Goal: Information Seeking & Learning: Learn about a topic

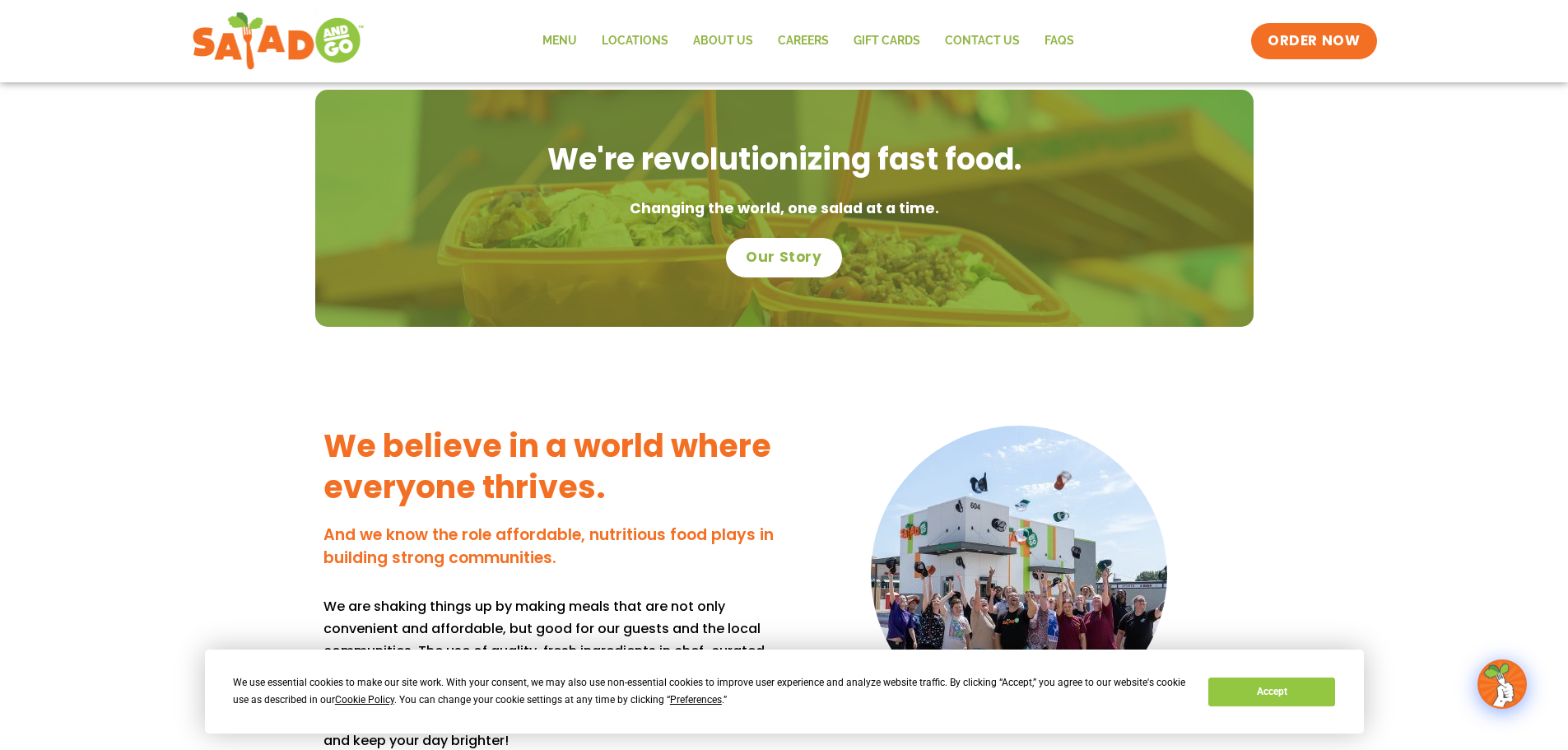
scroll to position [1152, 0]
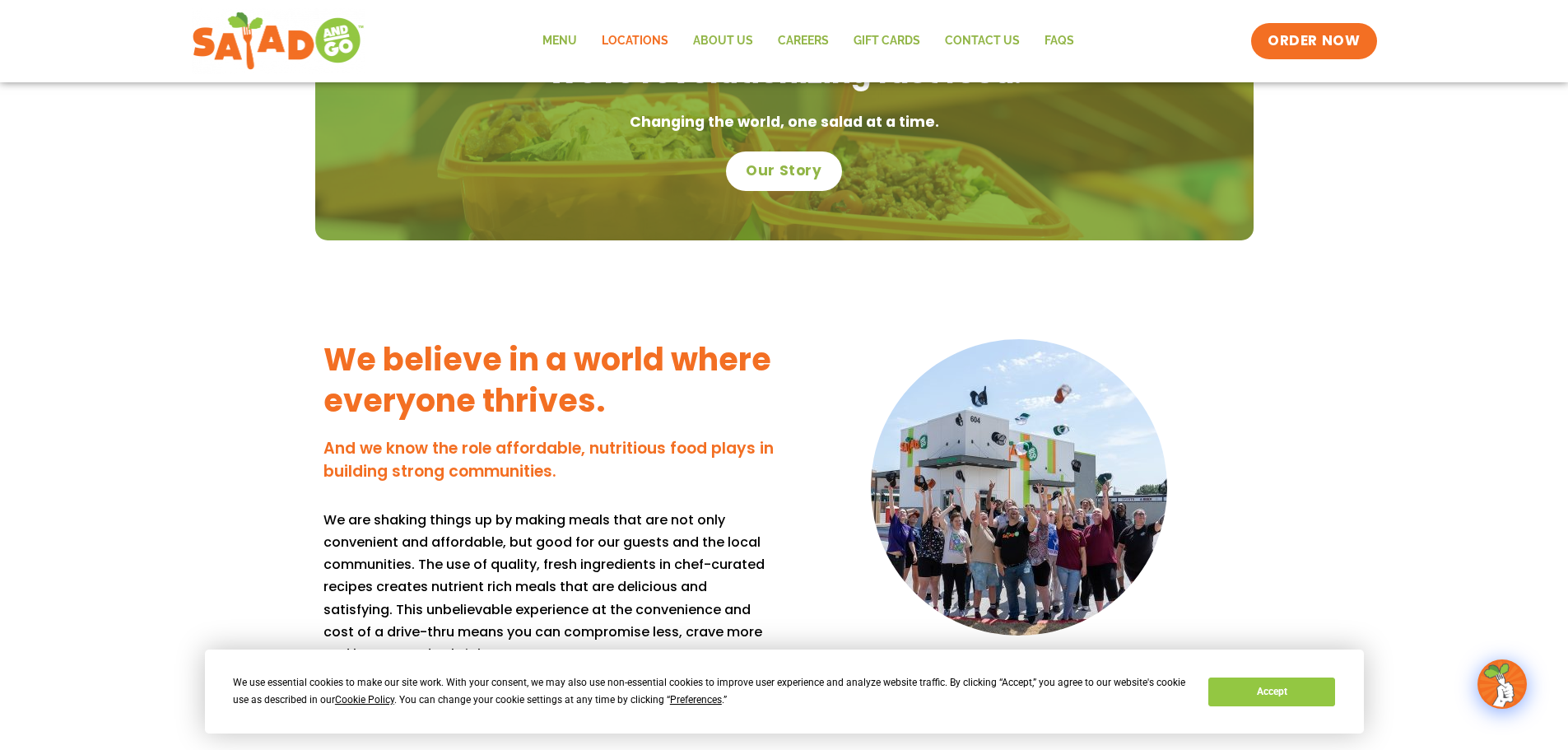
click at [652, 42] on link "Locations" at bounding box center [634, 42] width 91 height 38
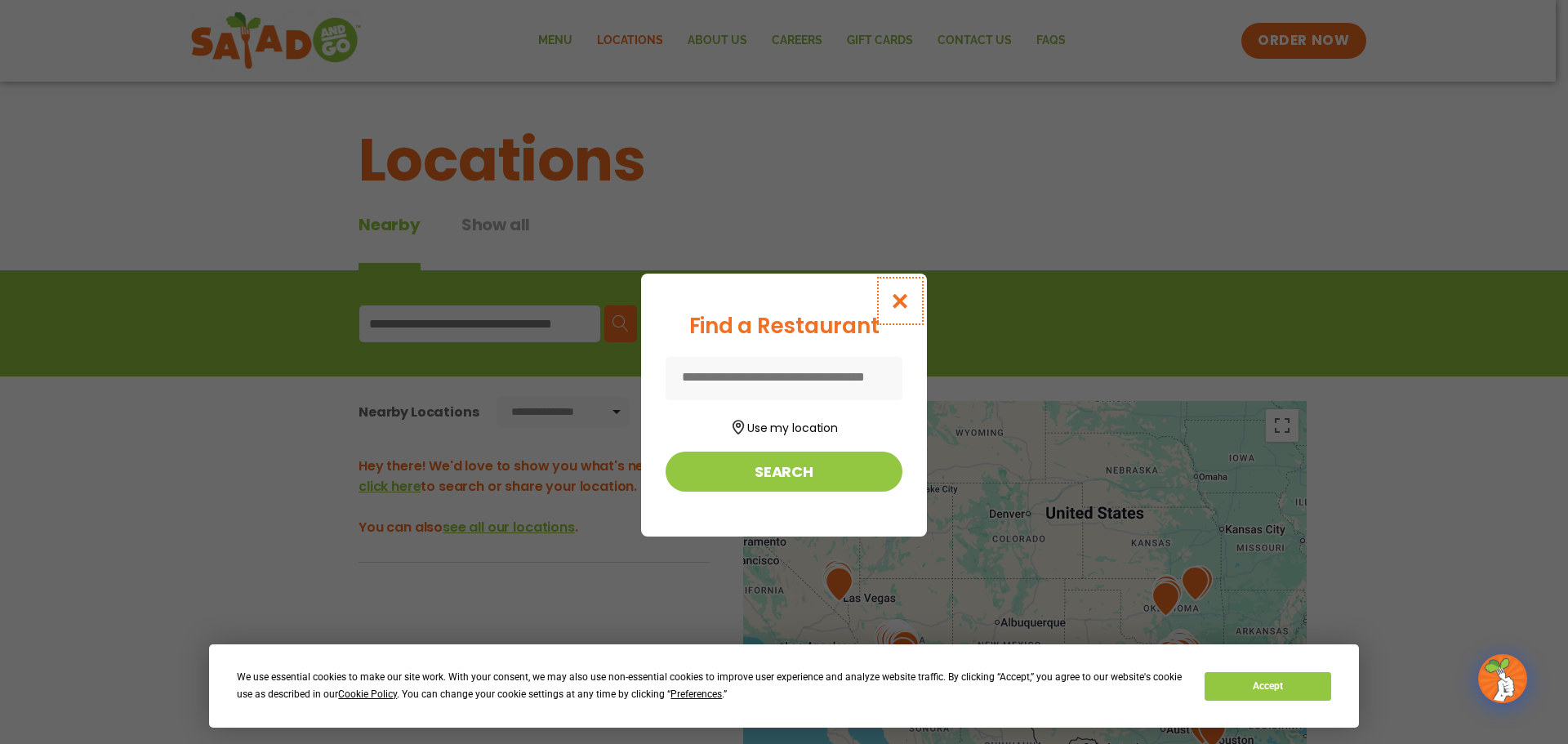
click at [902, 293] on icon "Close modal" at bounding box center [901, 301] width 21 height 17
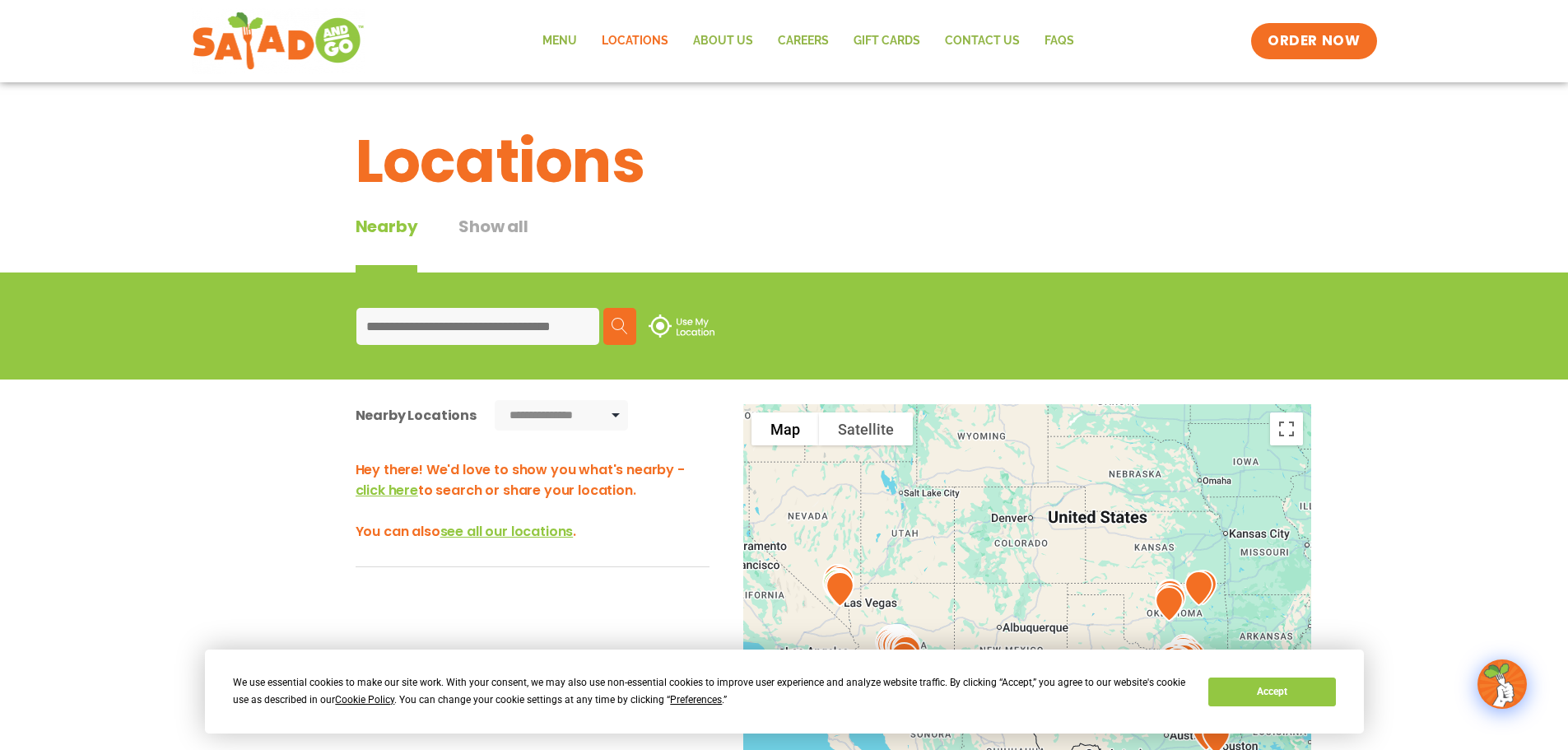
scroll to position [164, 0]
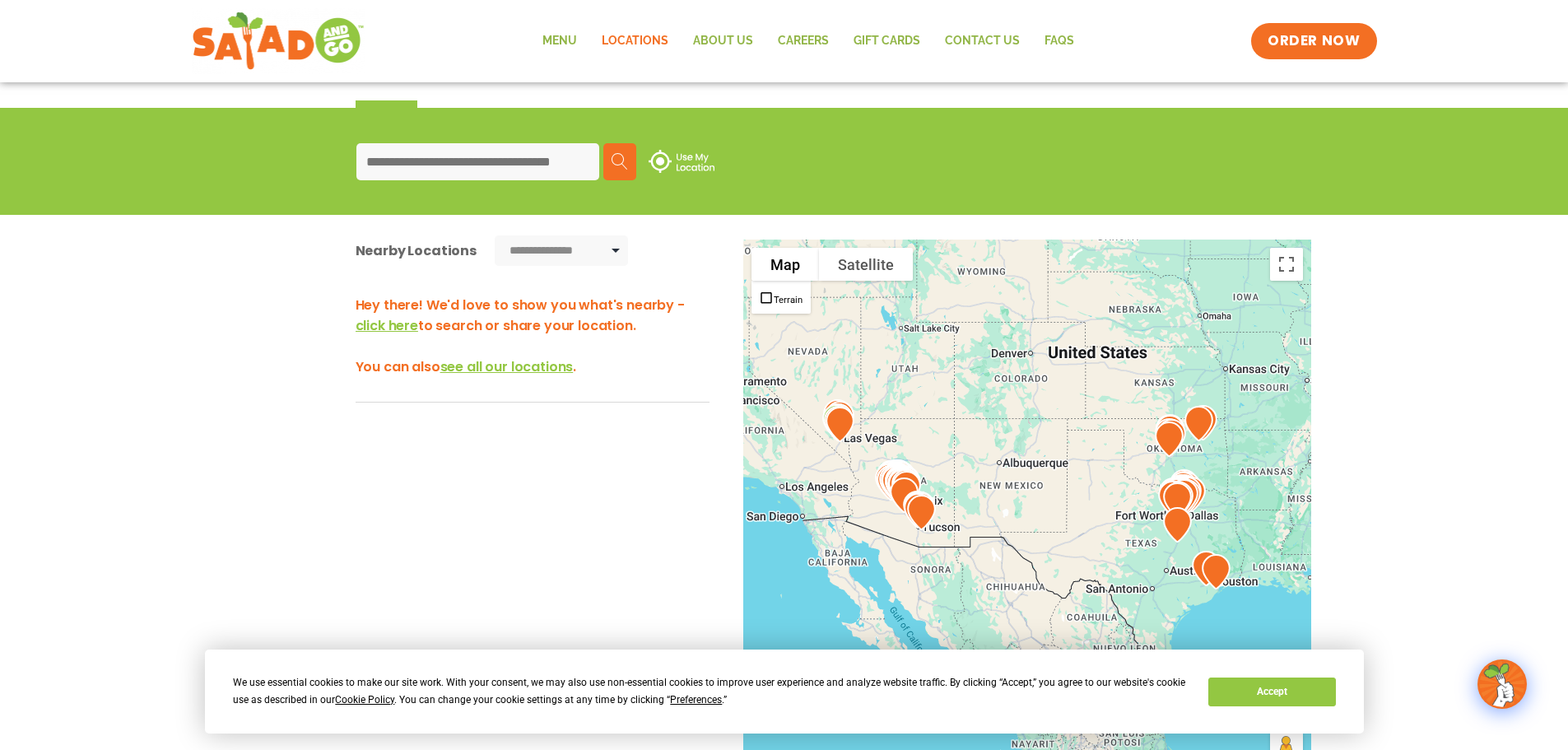
click at [508, 173] on input at bounding box center [477, 162] width 243 height 37
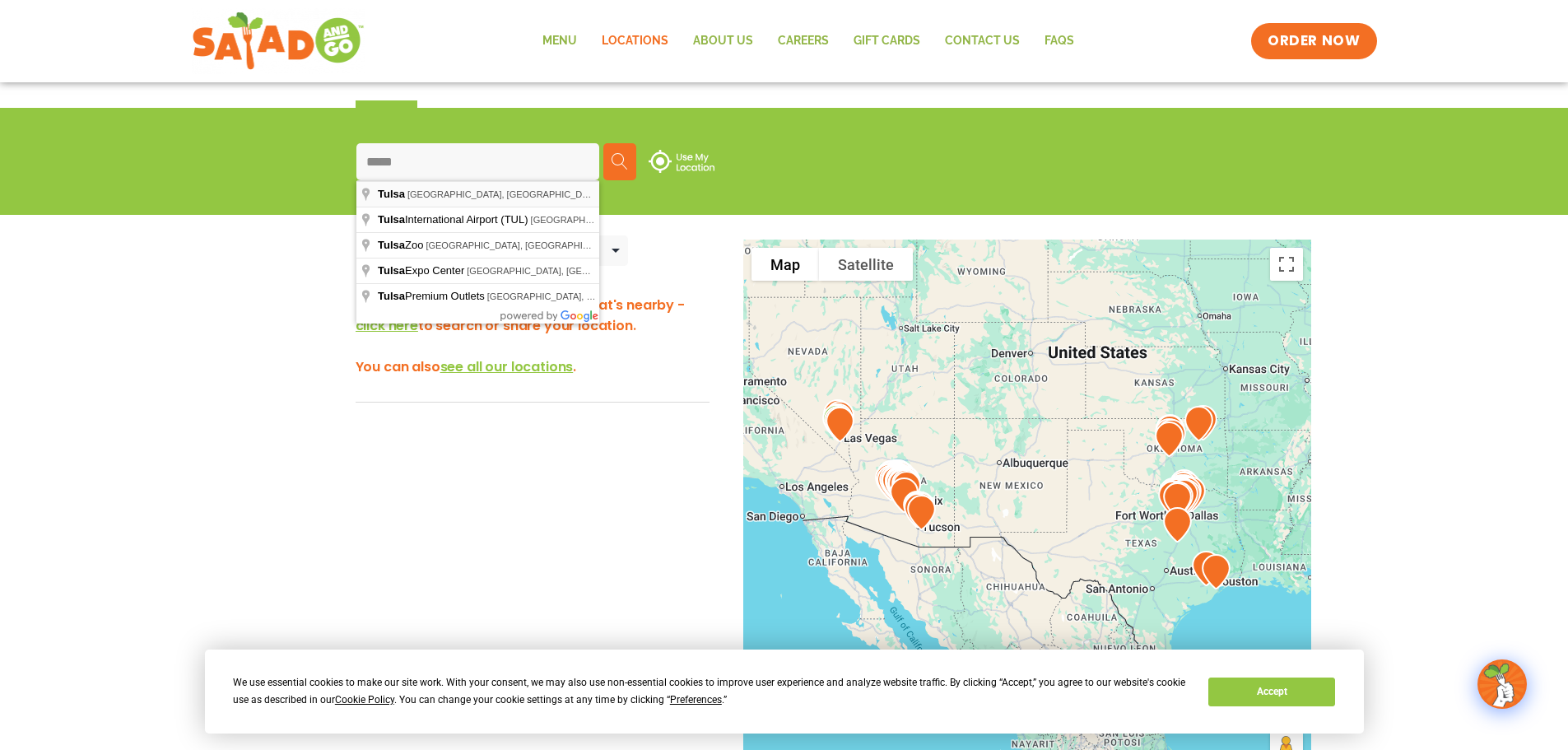
type input "**********"
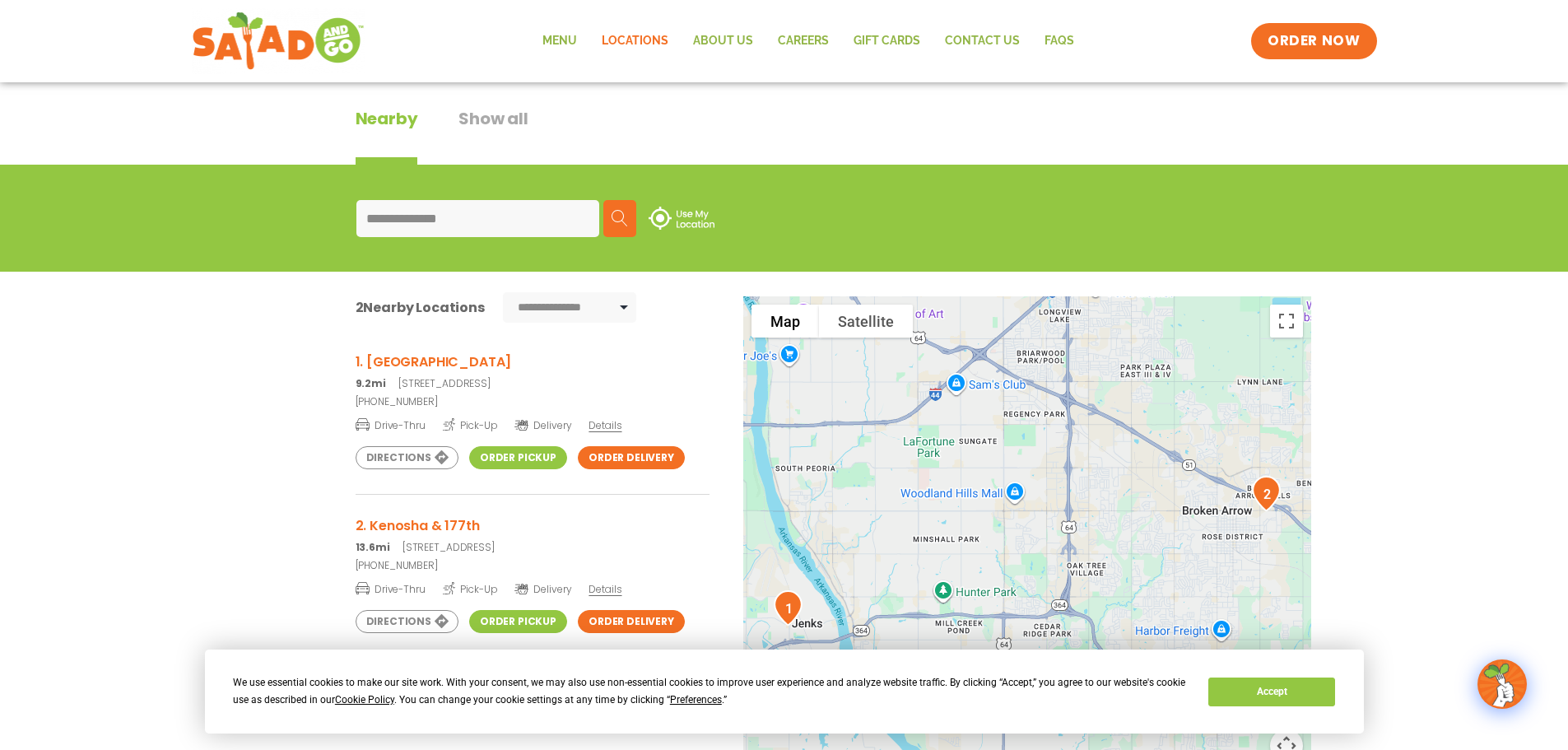
scroll to position [83, 0]
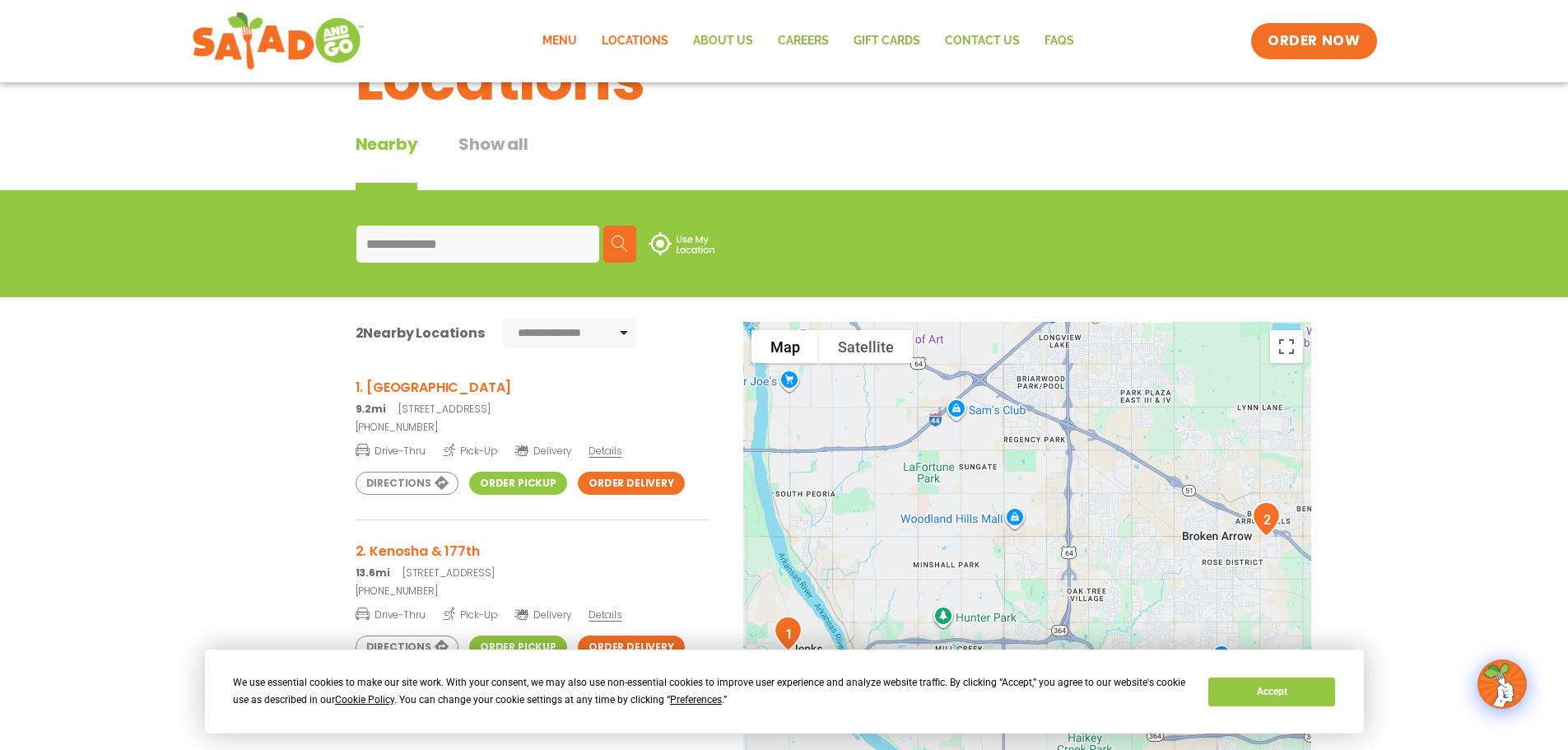
click at [558, 46] on link "Menu" at bounding box center [560, 42] width 59 height 38
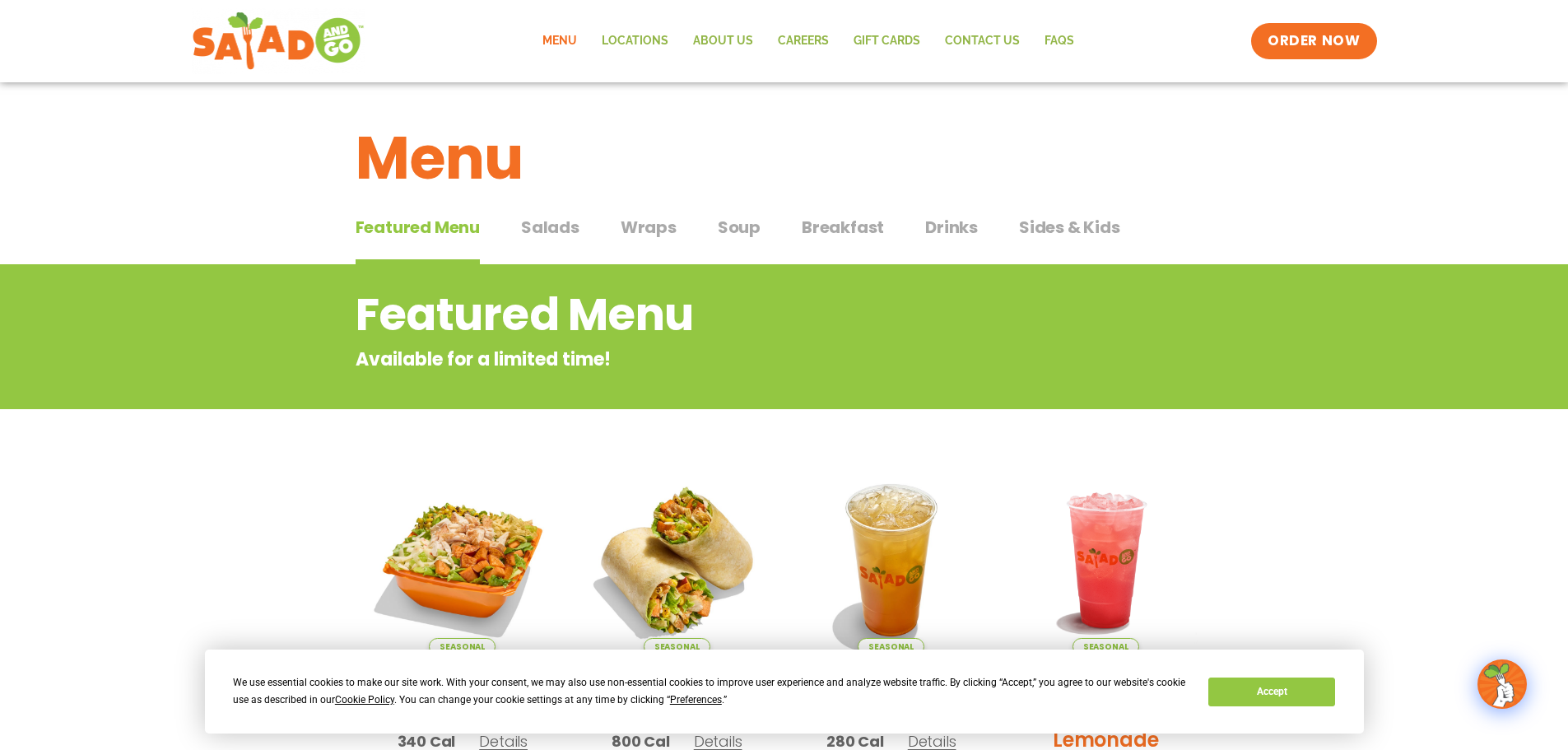
click at [565, 225] on span "Salads" at bounding box center [550, 227] width 58 height 24
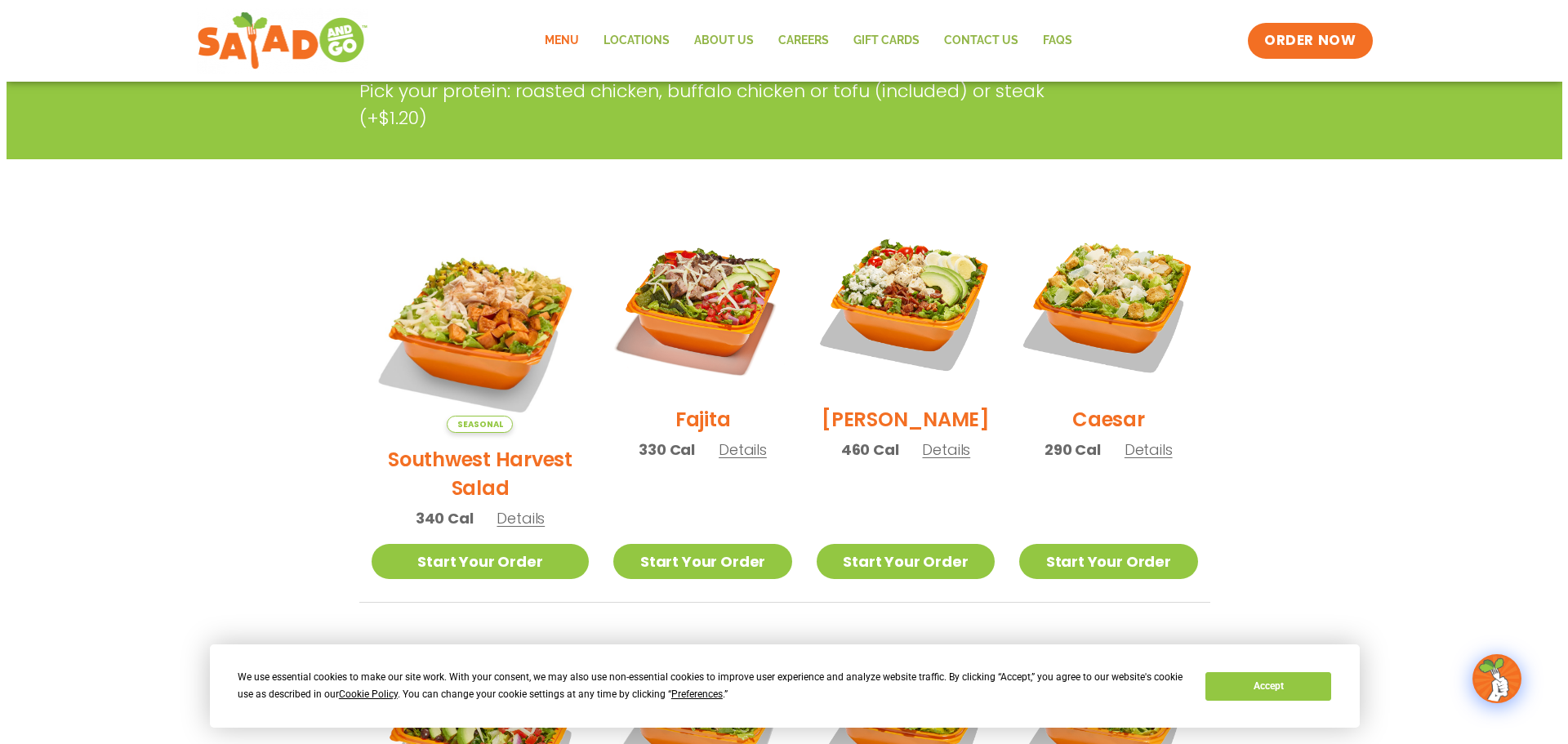
scroll to position [326, 0]
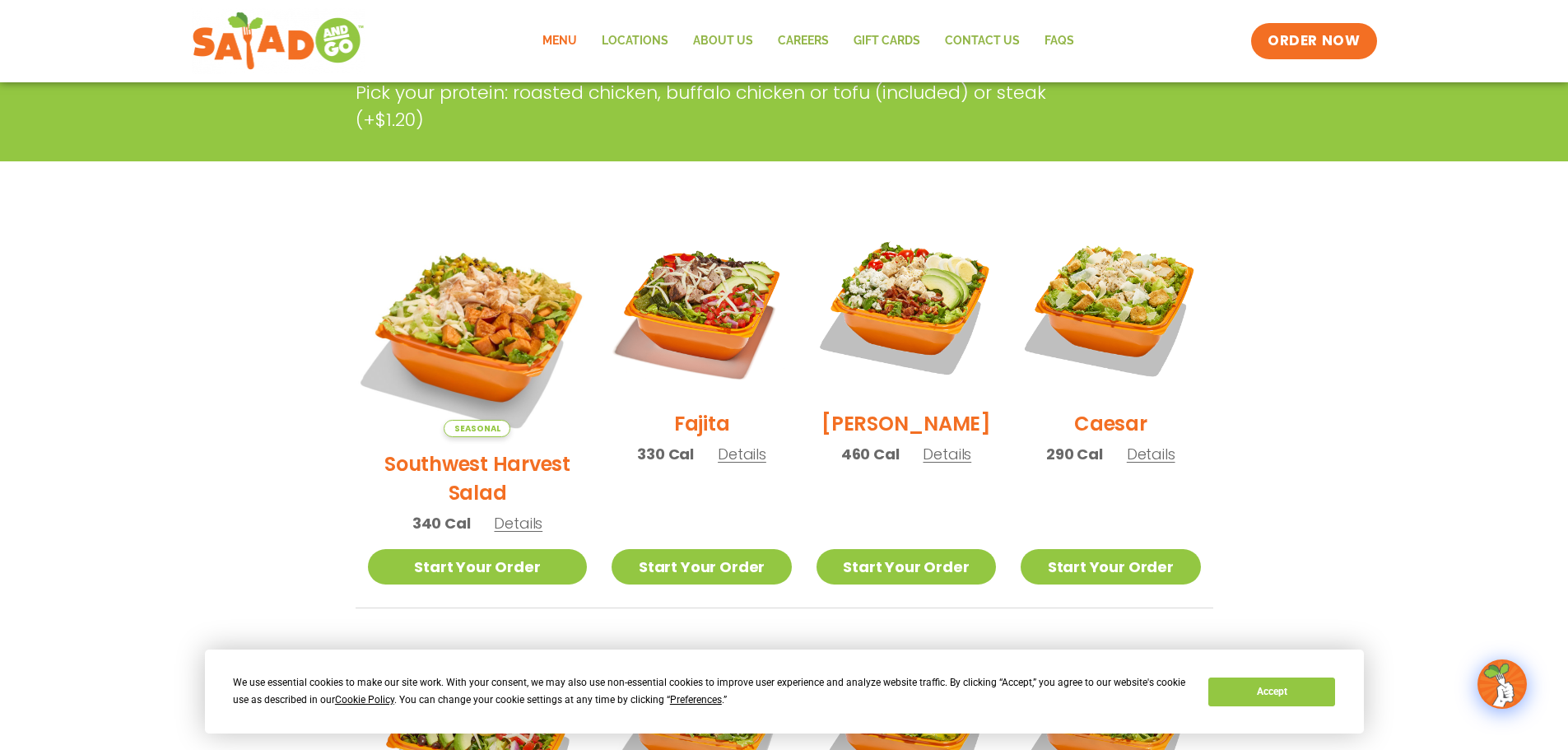
click at [456, 304] on img at bounding box center [477, 327] width 258 height 258
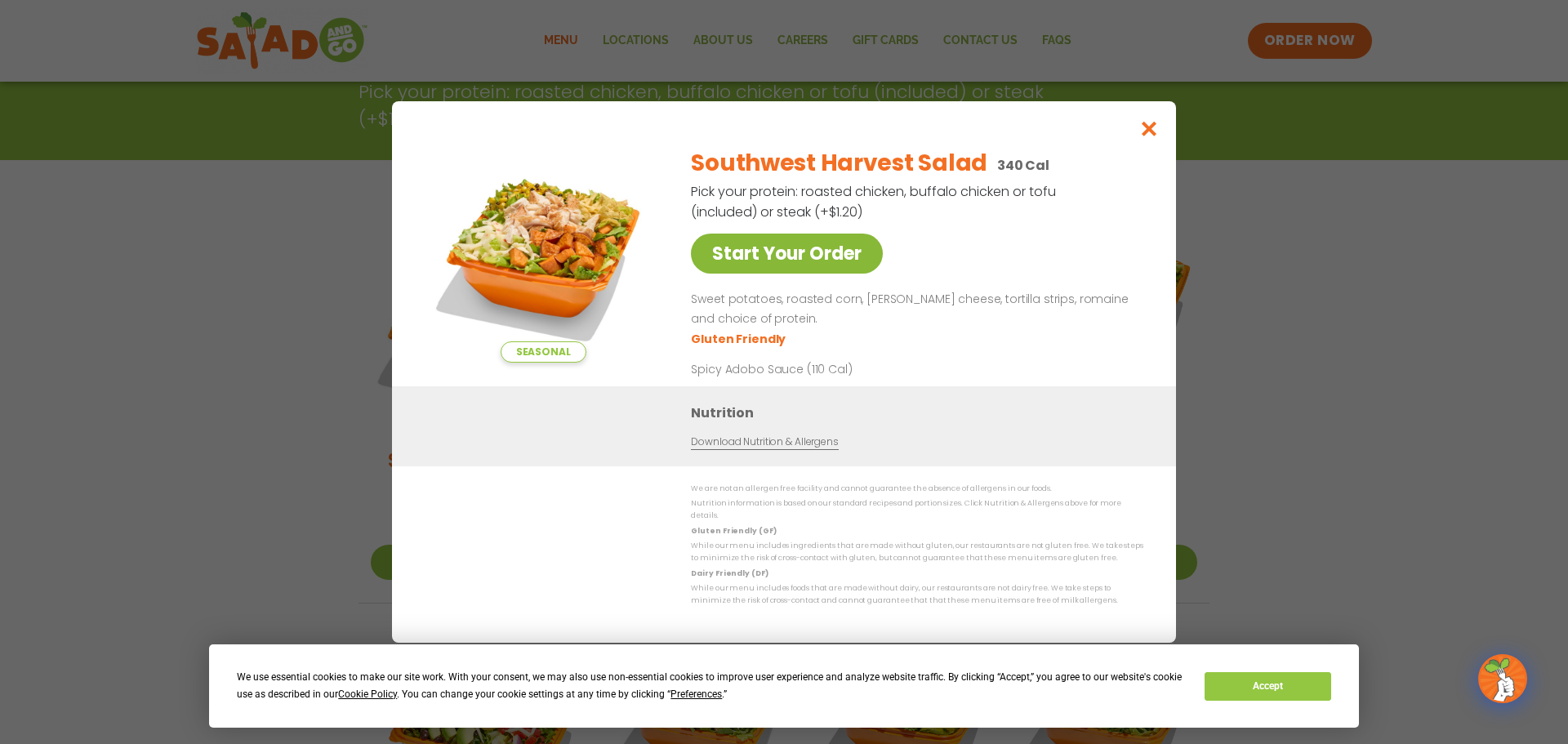
click at [740, 268] on link "Start Your Order" at bounding box center [787, 253] width 192 height 40
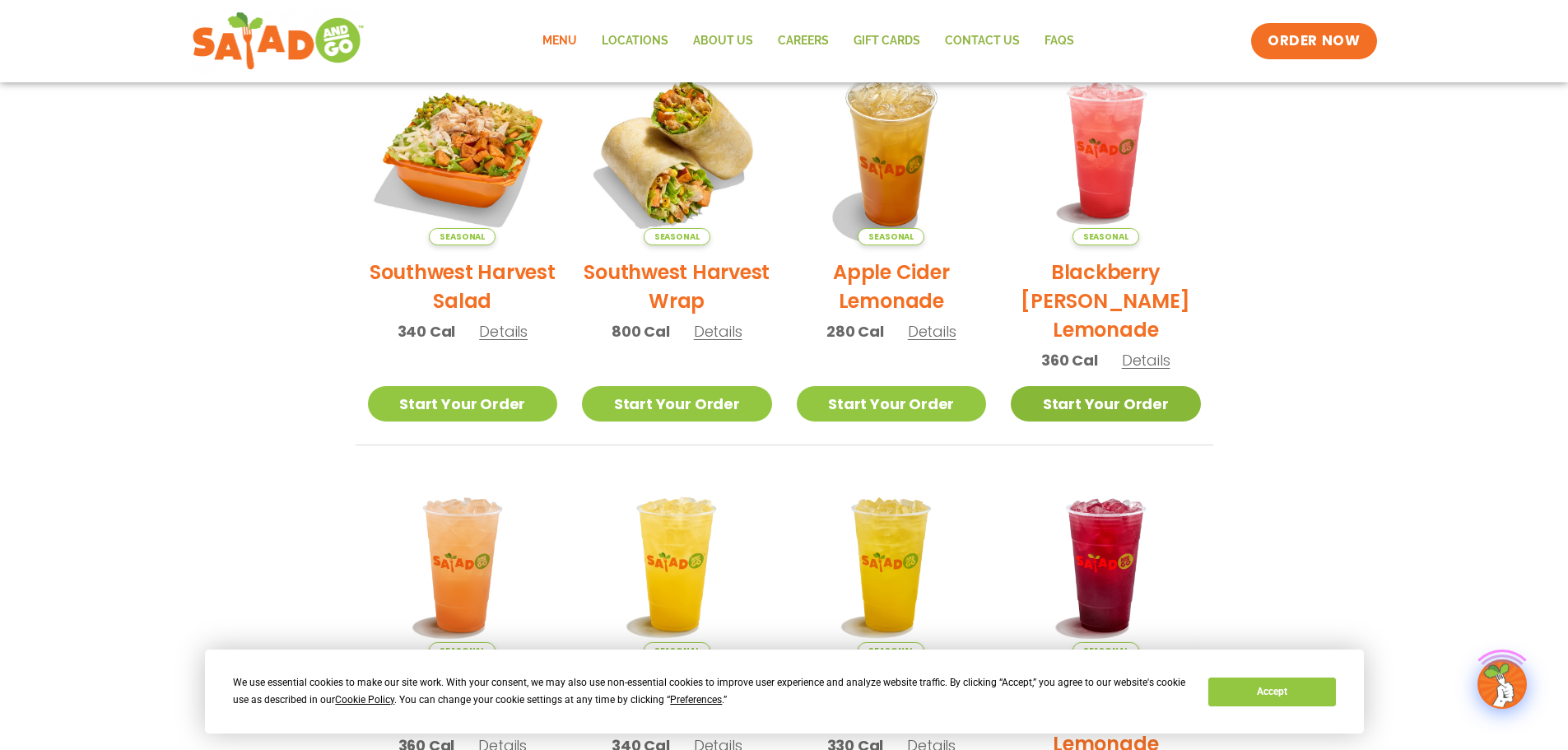
scroll to position [412, 0]
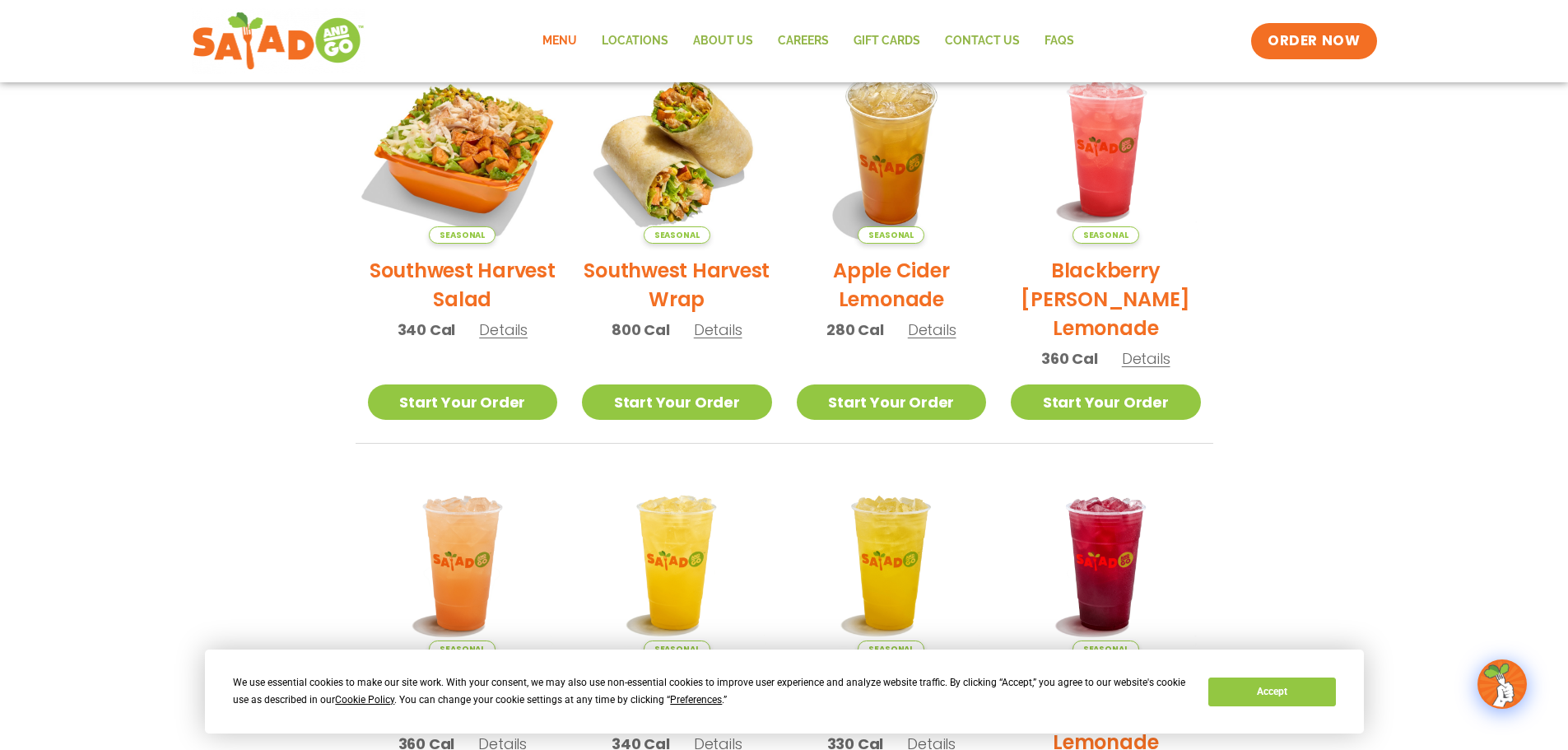
click at [470, 193] on img at bounding box center [462, 149] width 223 height 223
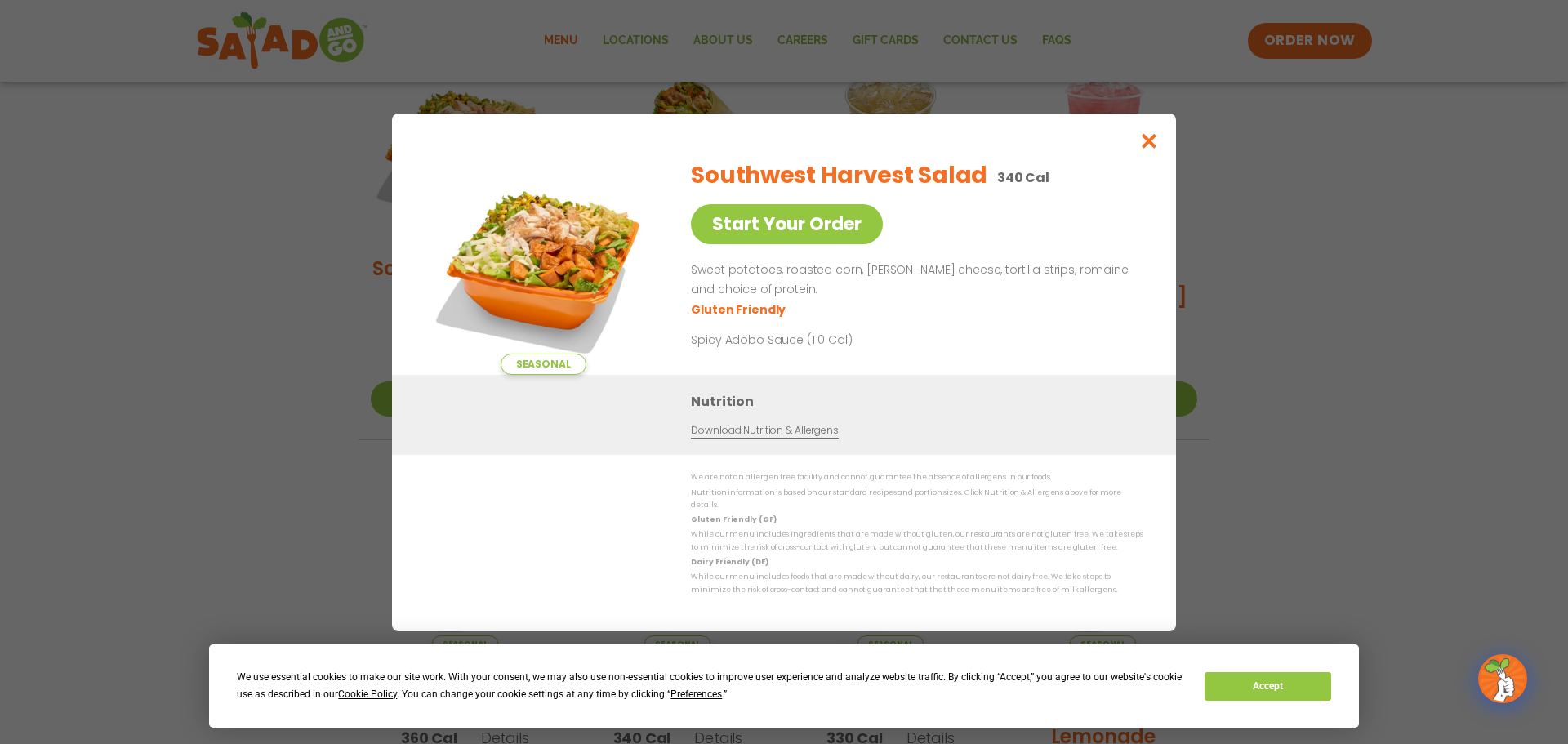
click at [568, 318] on img at bounding box center [543, 260] width 229 height 229
click at [1154, 138] on icon "Close modal" at bounding box center [1149, 141] width 21 height 17
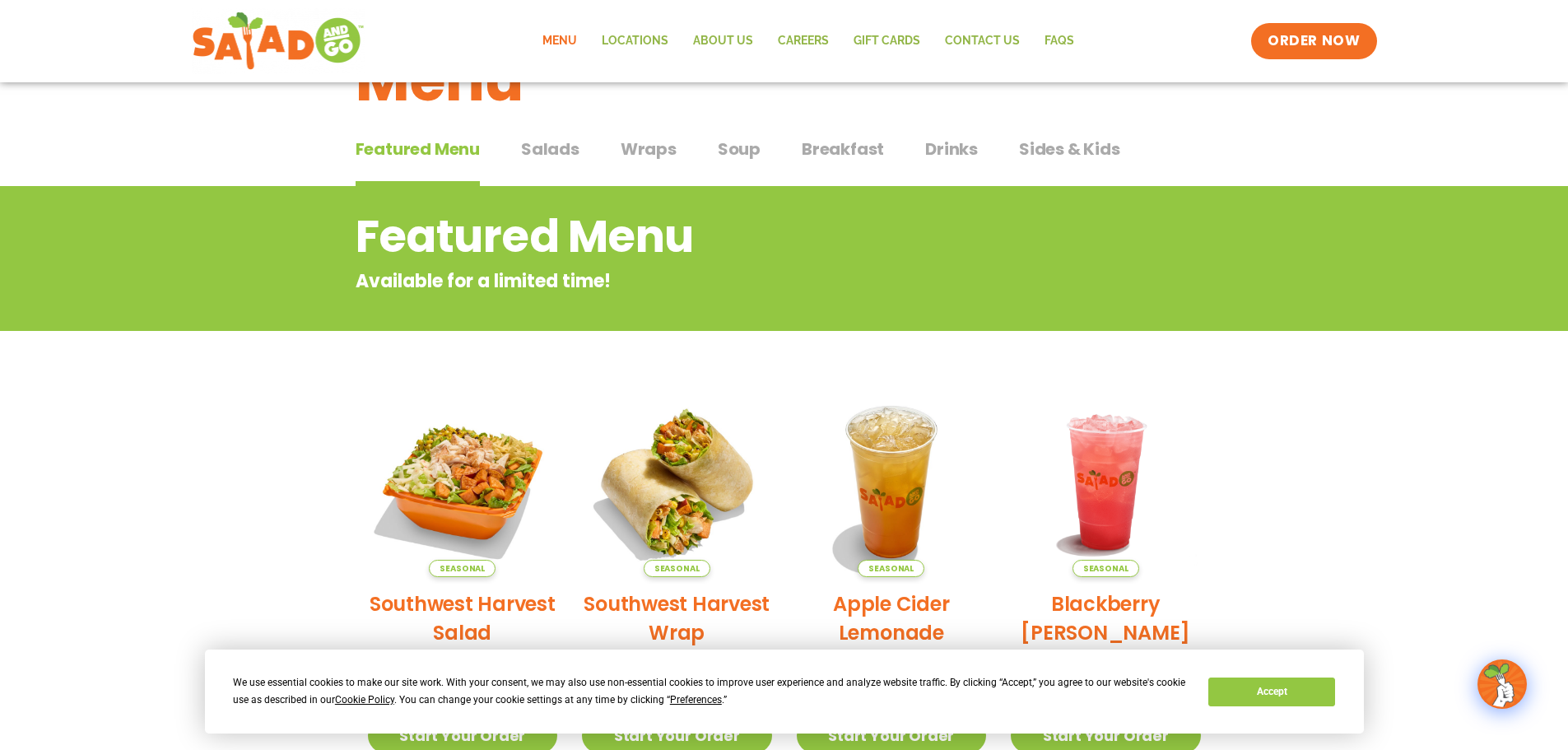
scroll to position [0, 0]
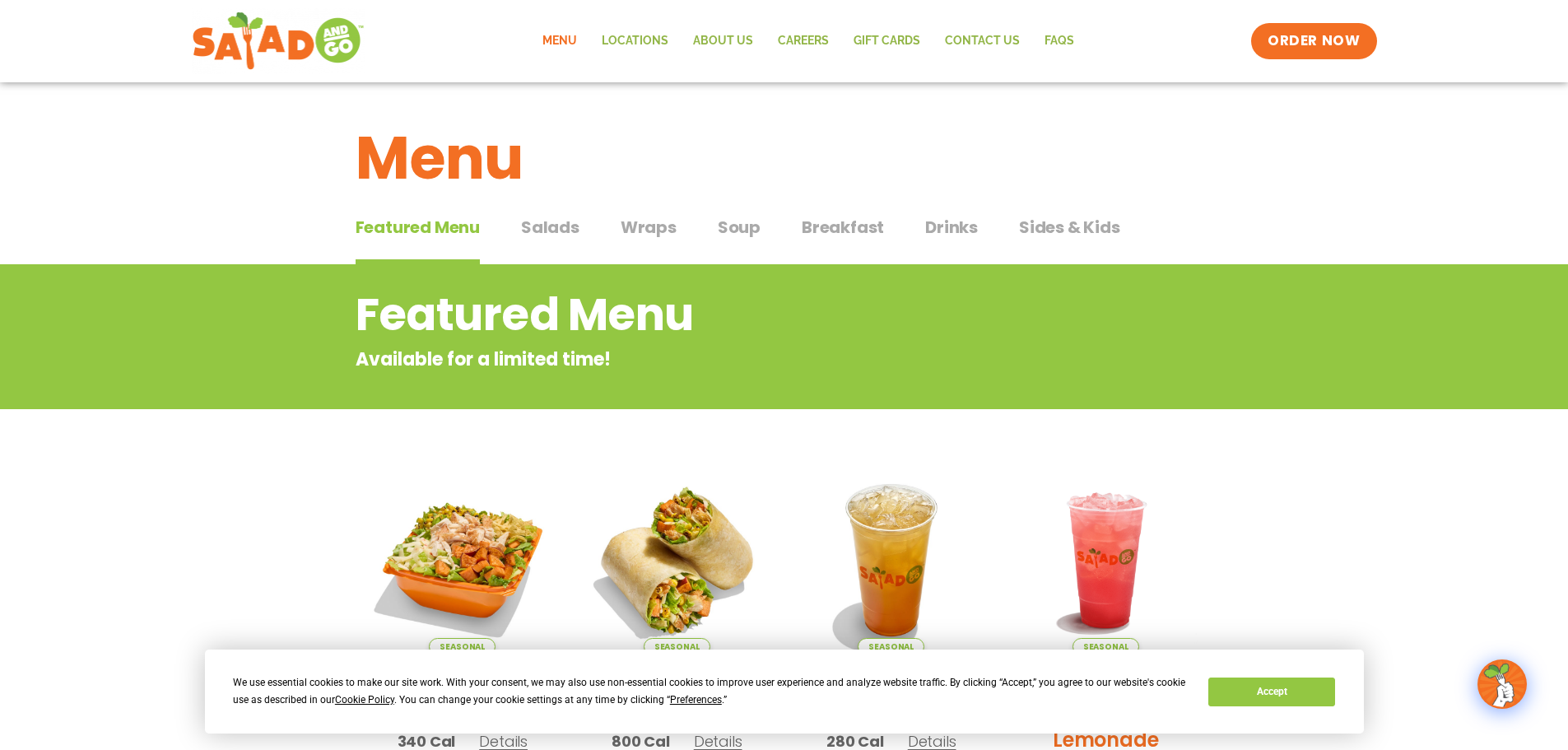
drag, startPoint x: 586, startPoint y: 234, endPoint x: 578, endPoint y: 235, distance: 8.1
click at [581, 235] on div "Featured Menu Featured Menu Salads Salads Wraps Wraps Soup Soup Breakfast Break…" at bounding box center [784, 237] width 857 height 56
click at [559, 238] on span "Salads" at bounding box center [550, 227] width 58 height 24
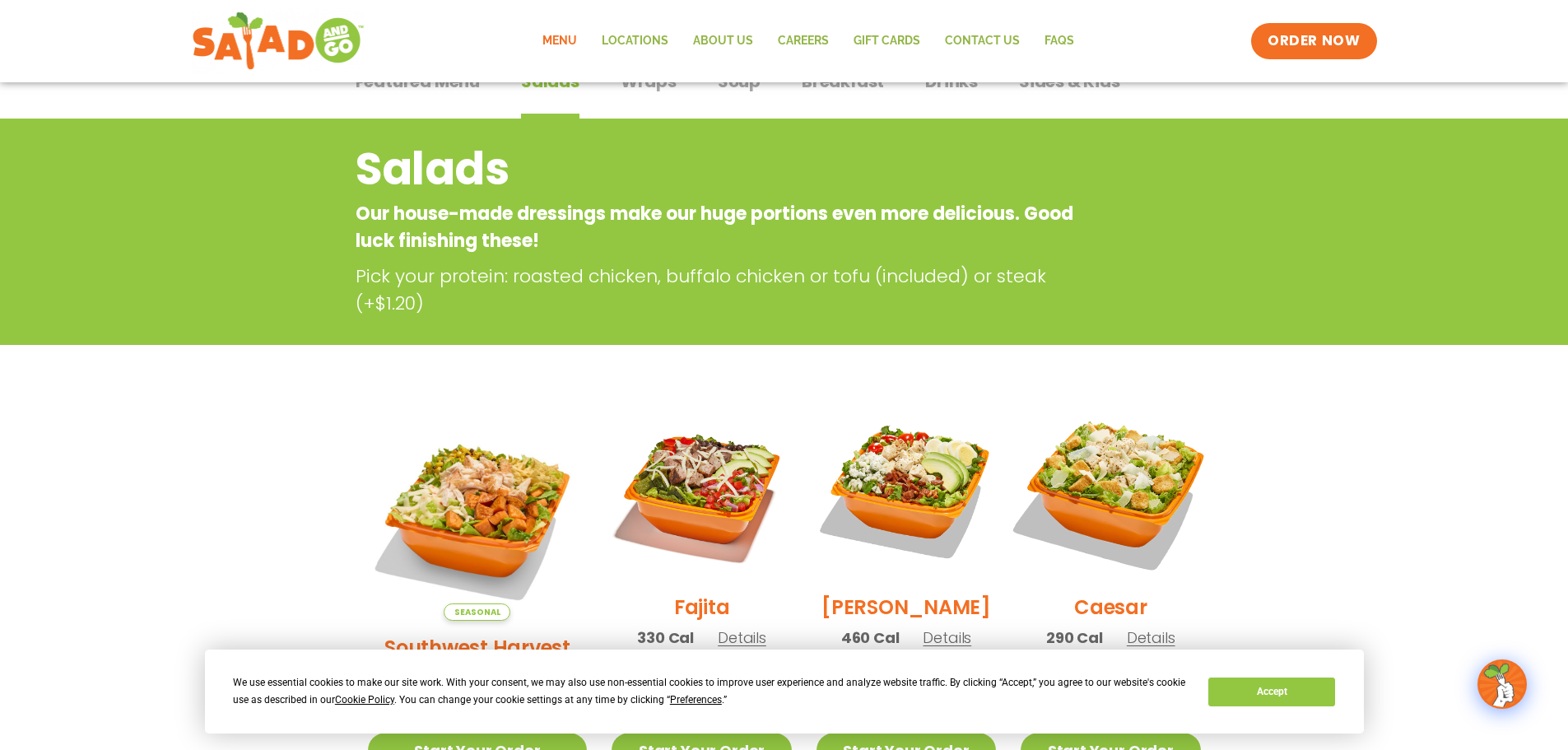
scroll to position [329, 0]
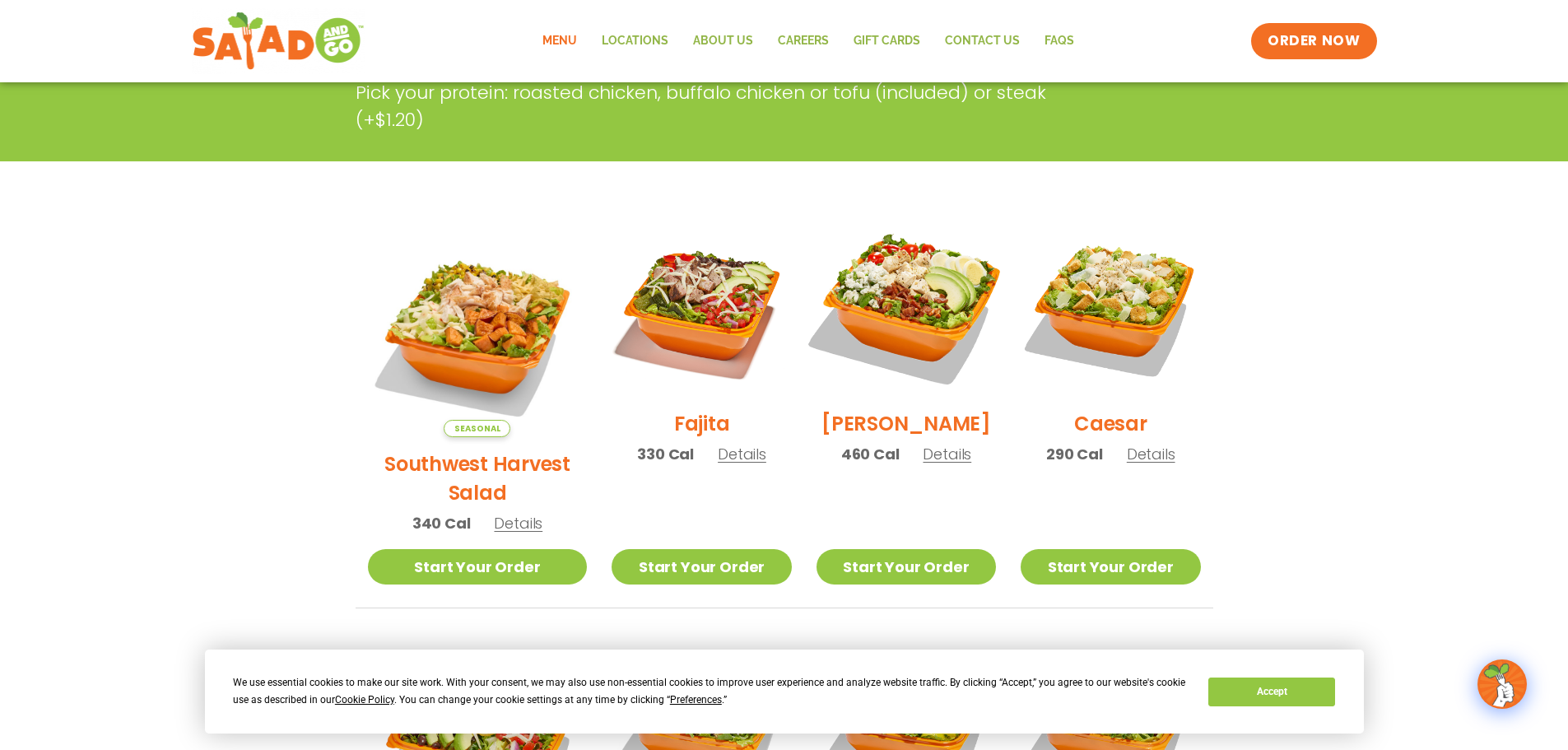
click at [899, 329] on img at bounding box center [906, 307] width 211 height 211
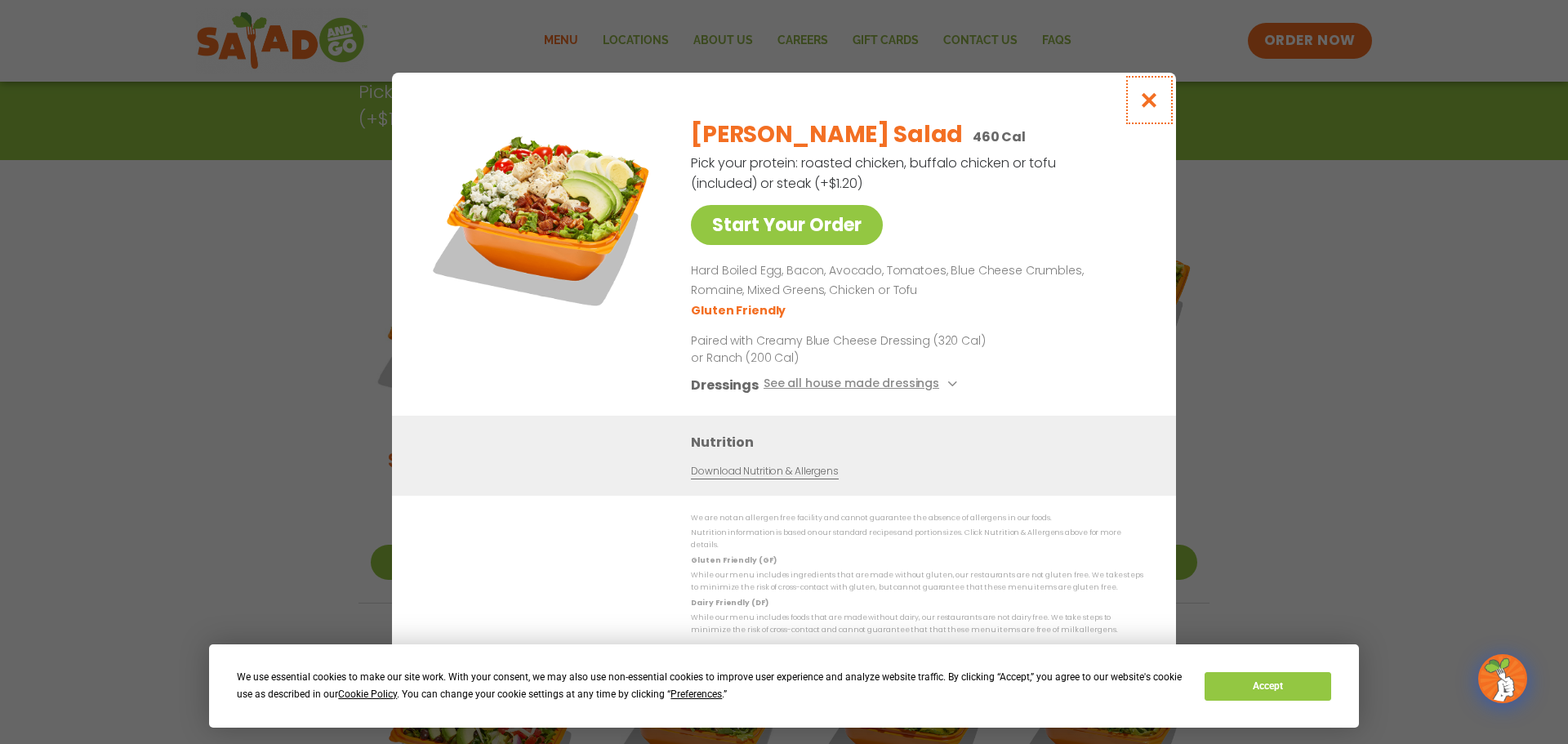
click at [1151, 109] on icon "Close modal" at bounding box center [1149, 100] width 21 height 17
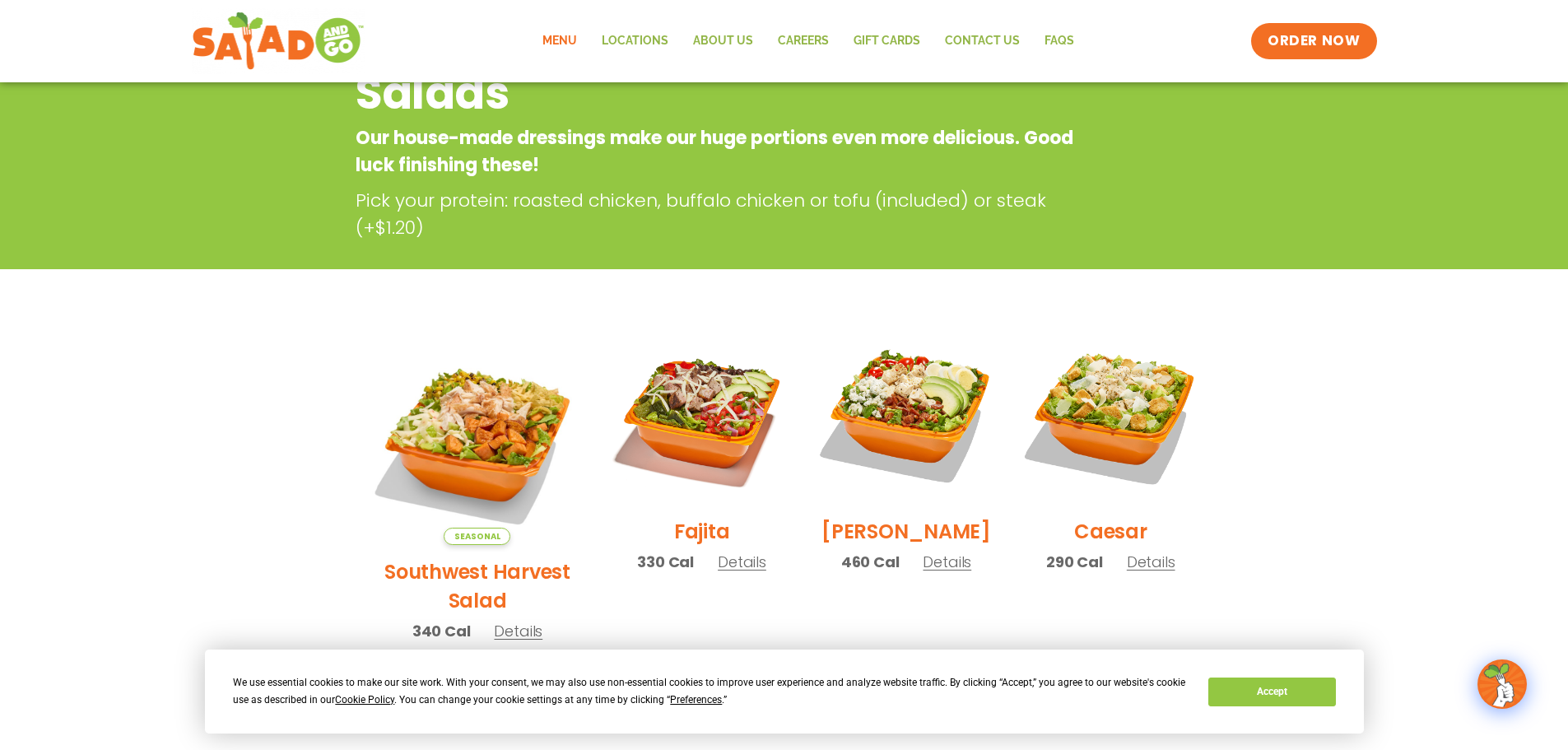
scroll to position [0, 0]
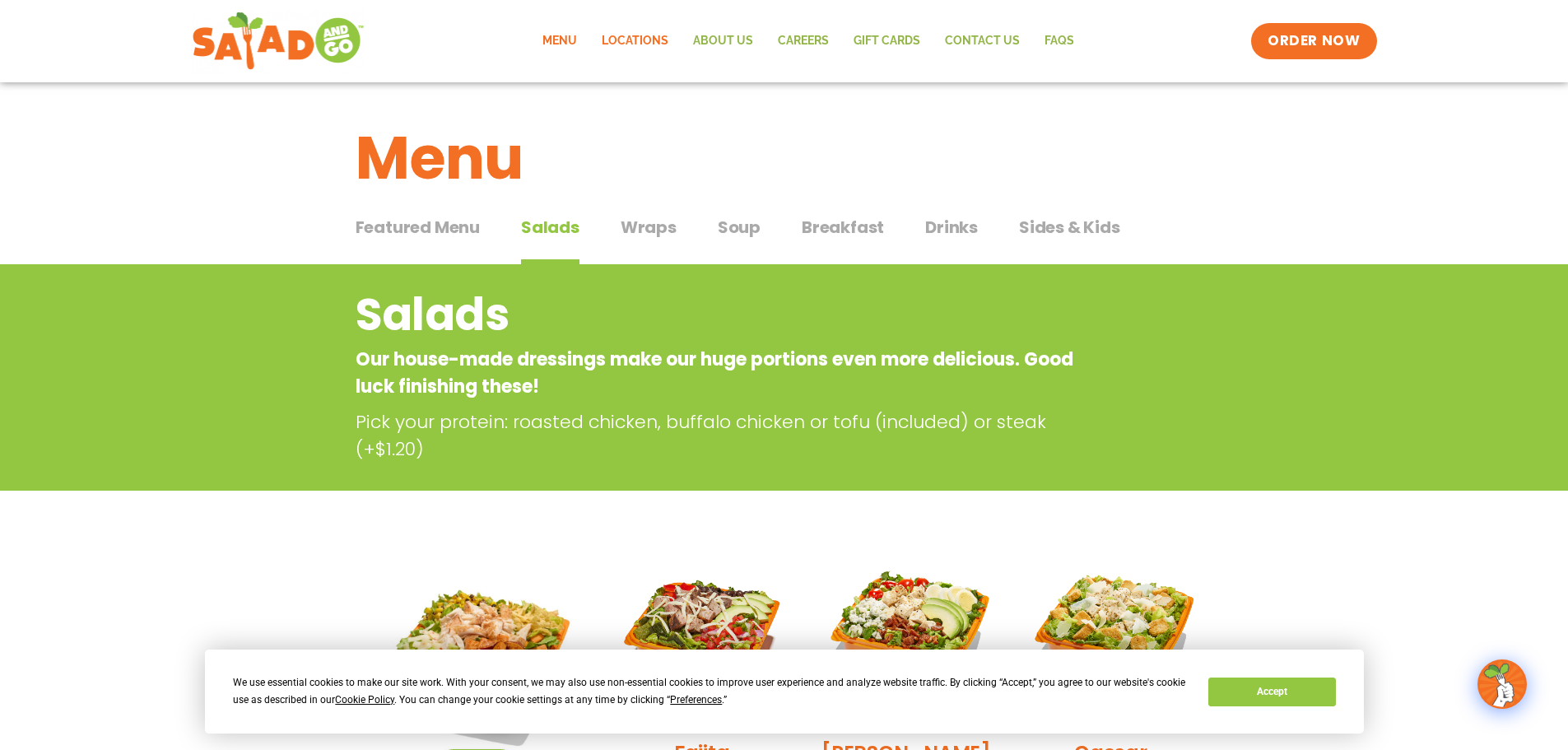
click at [628, 33] on link "Locations" at bounding box center [634, 42] width 91 height 38
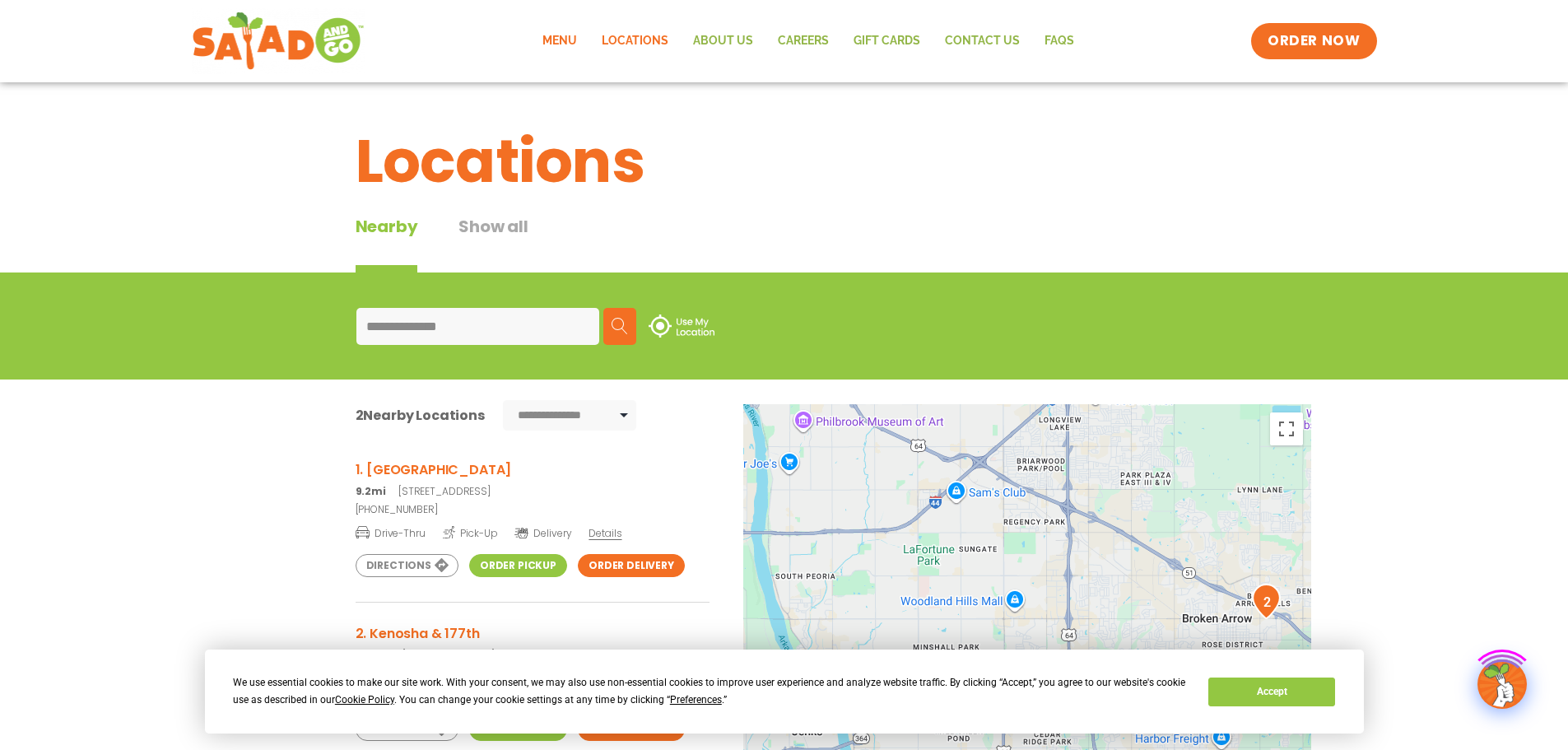
click at [579, 44] on link "Menu" at bounding box center [560, 42] width 59 height 38
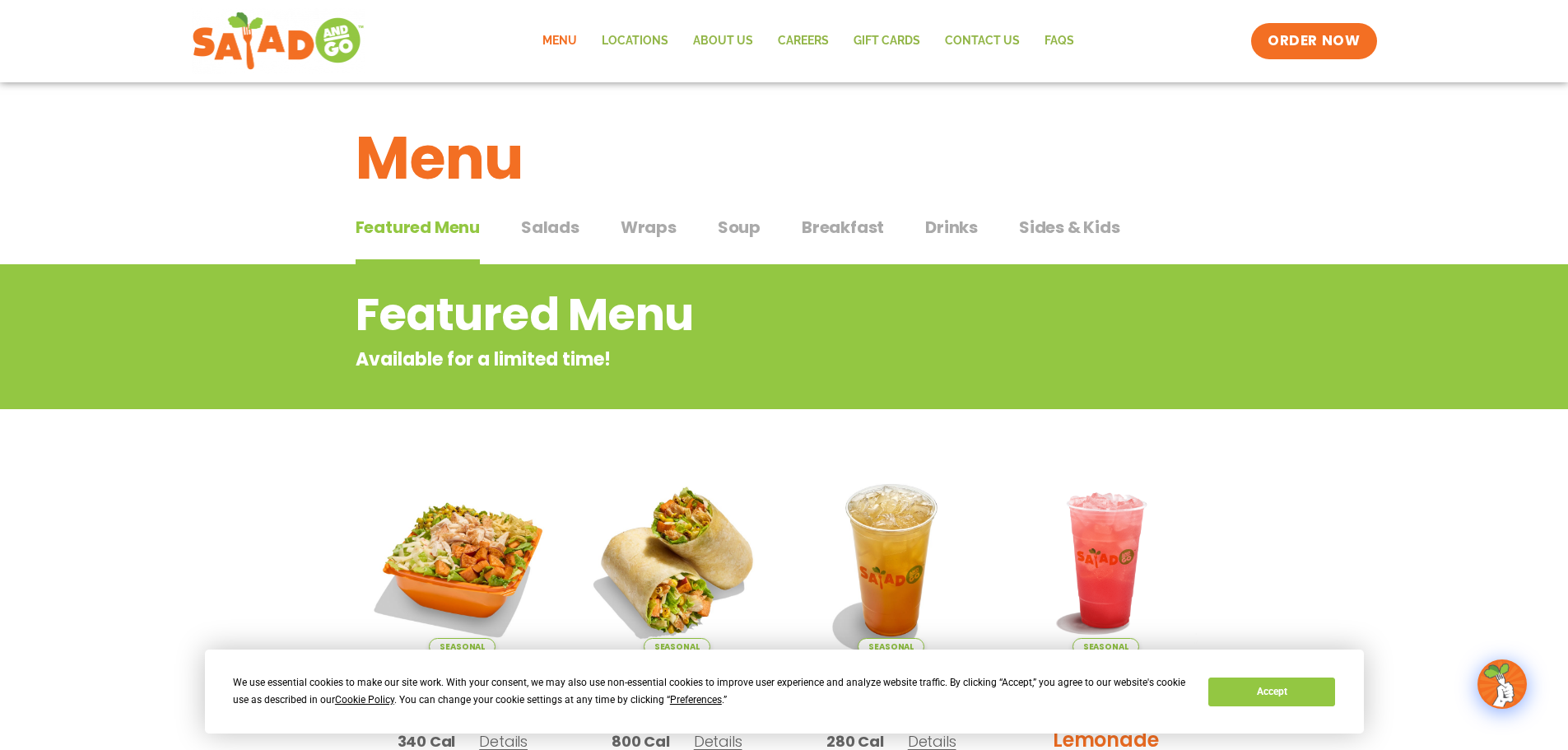
click at [968, 236] on span "Drinks" at bounding box center [951, 227] width 53 height 24
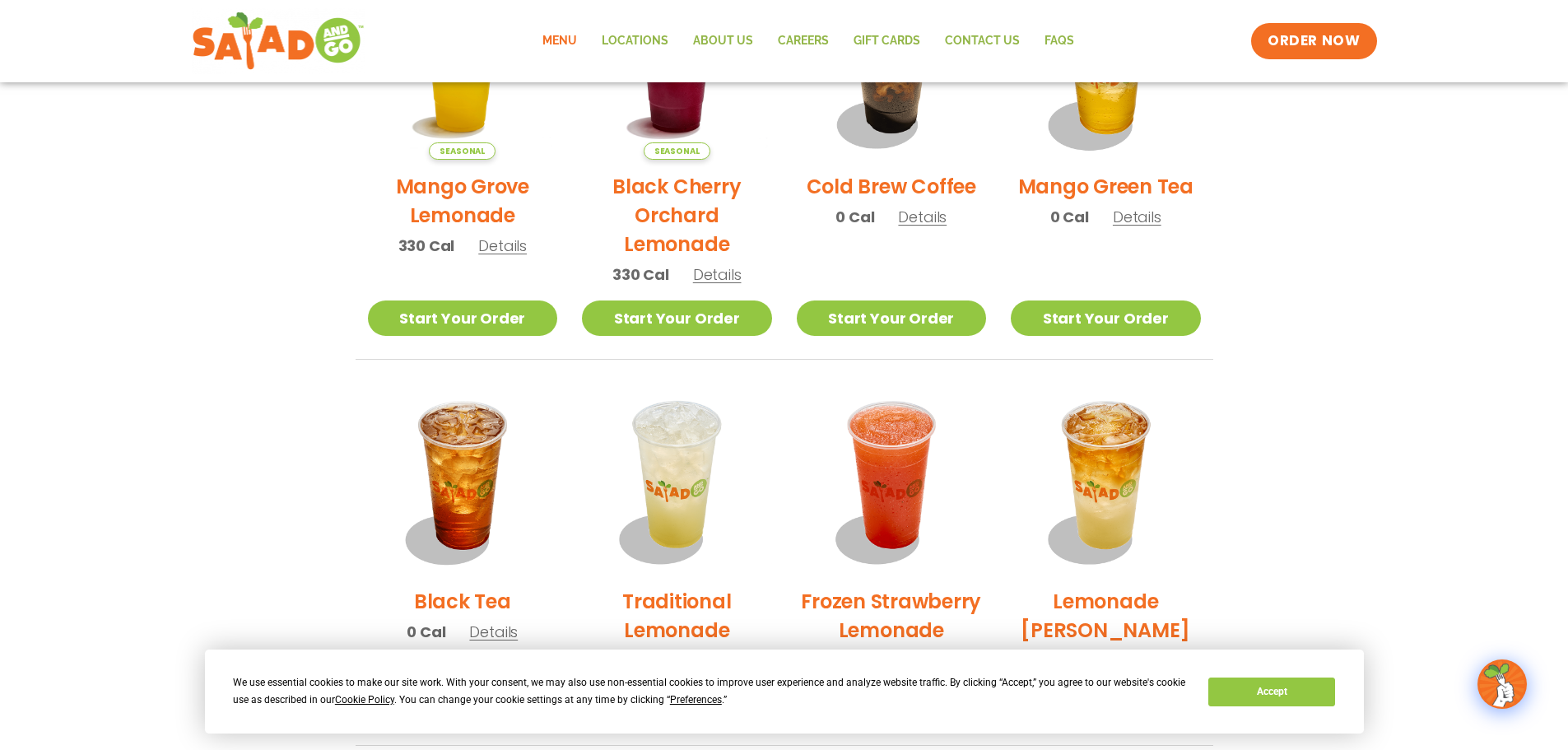
scroll to position [637, 0]
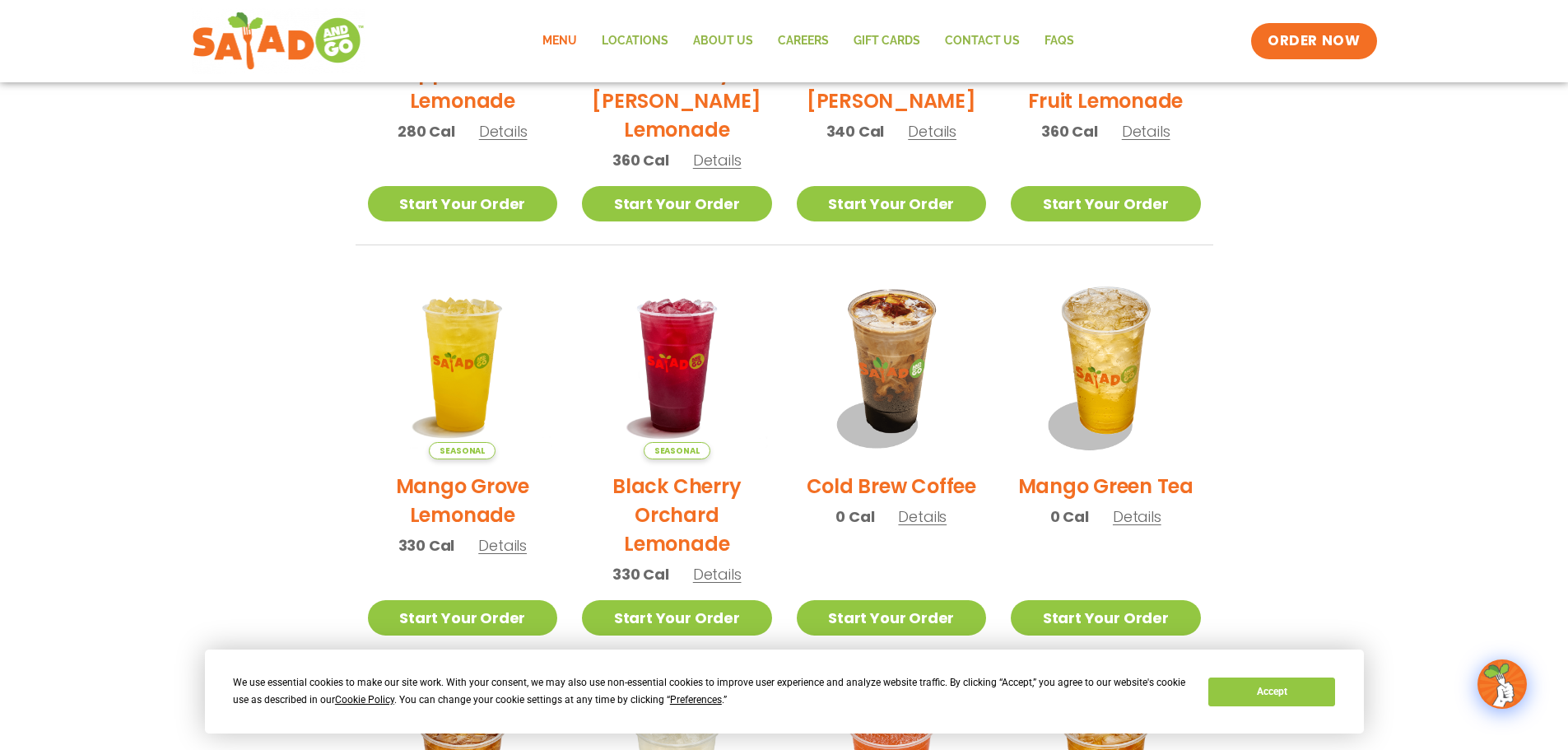
click at [1171, 483] on h2 "Mango Green Tea" at bounding box center [1105, 485] width 175 height 29
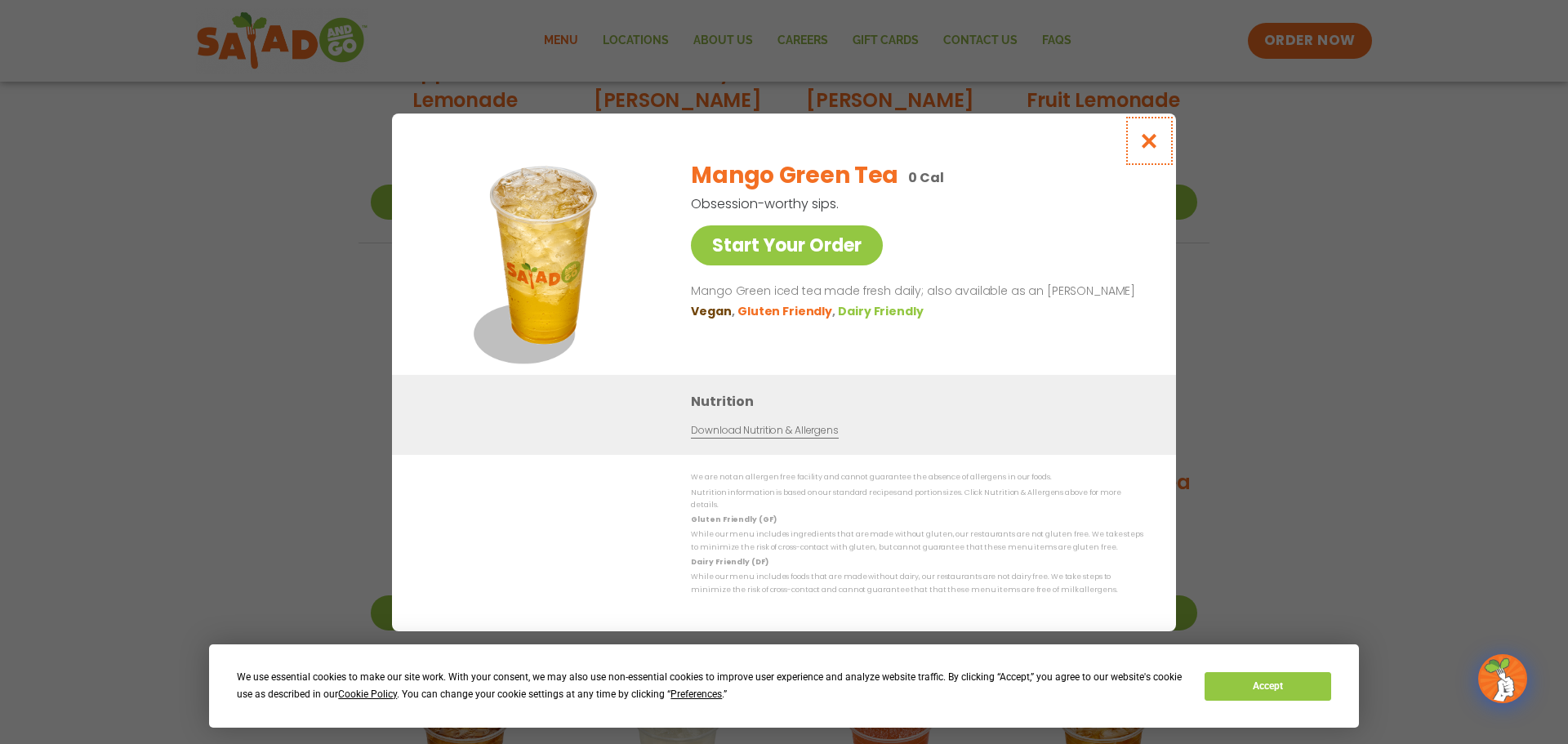
click at [1157, 149] on icon "Close modal" at bounding box center [1149, 141] width 21 height 17
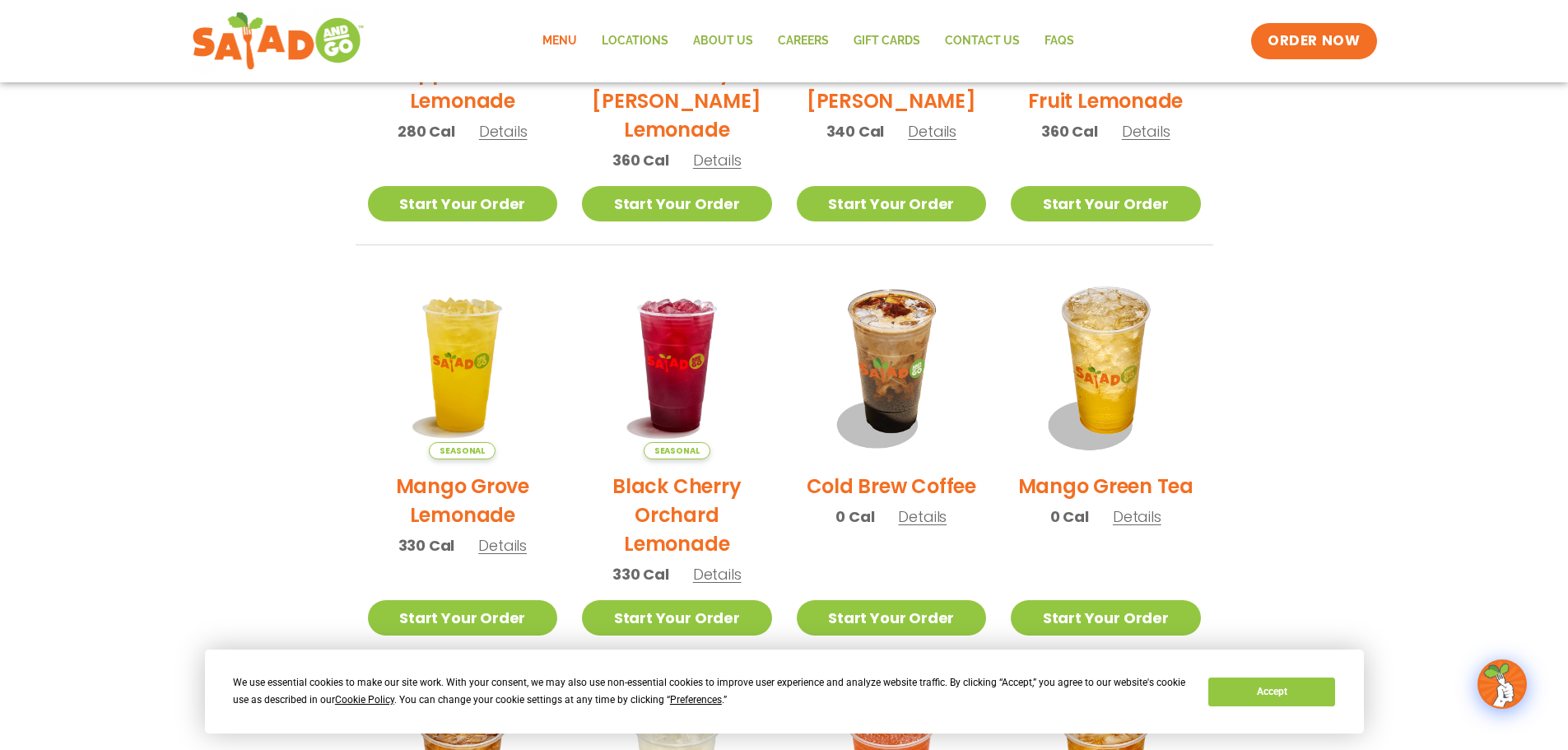
click at [1146, 521] on span "Details" at bounding box center [1137, 517] width 49 height 21
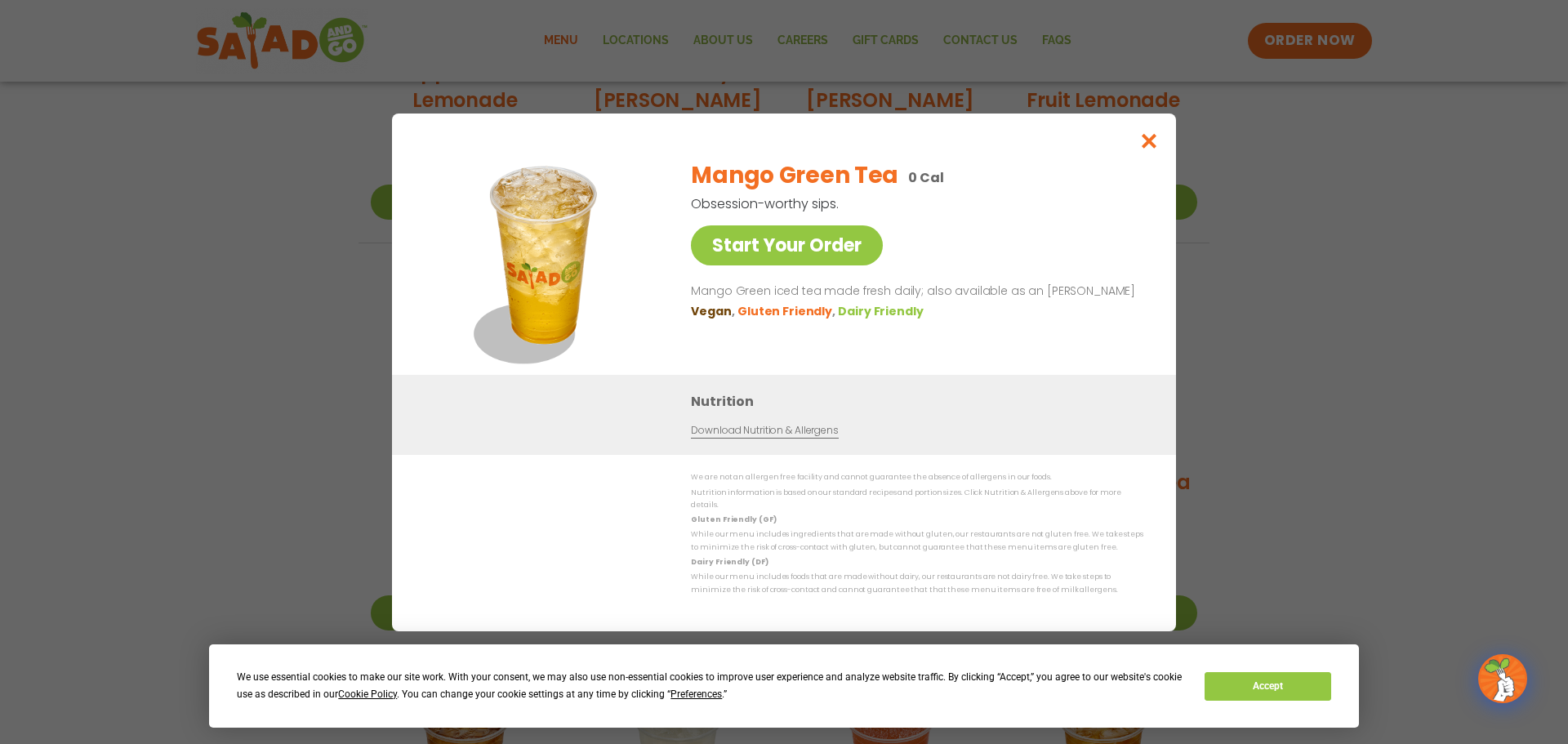
click at [740, 412] on h3 "Nutrition" at bounding box center [920, 401] width 460 height 21
click at [773, 438] on link "Download Nutrition & Allergens" at bounding box center [764, 431] width 147 height 16
click at [754, 435] on link "Download Nutrition & Allergens" at bounding box center [764, 431] width 147 height 16
click at [1154, 144] on icon "Close modal" at bounding box center [1149, 141] width 21 height 17
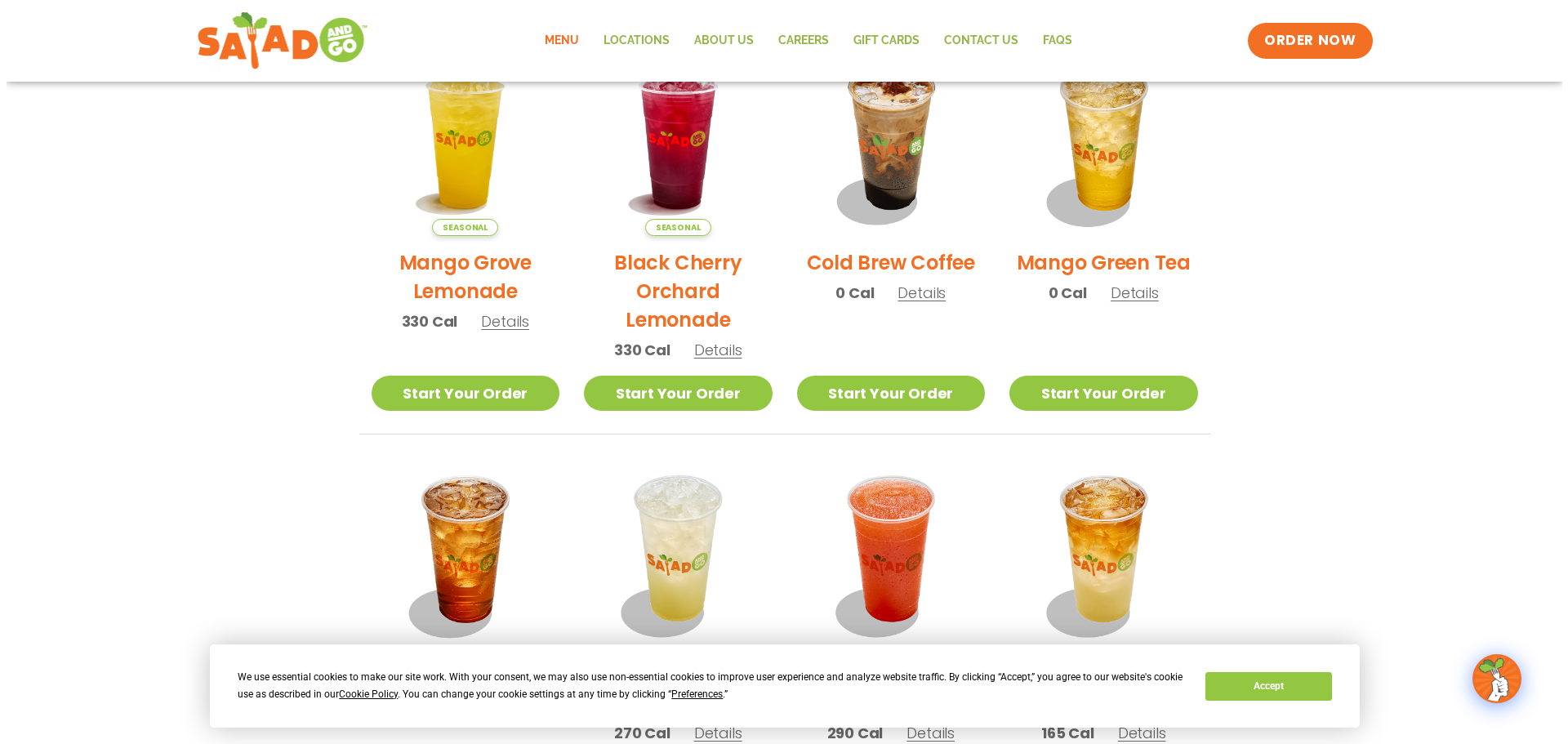
scroll to position [1203, 0]
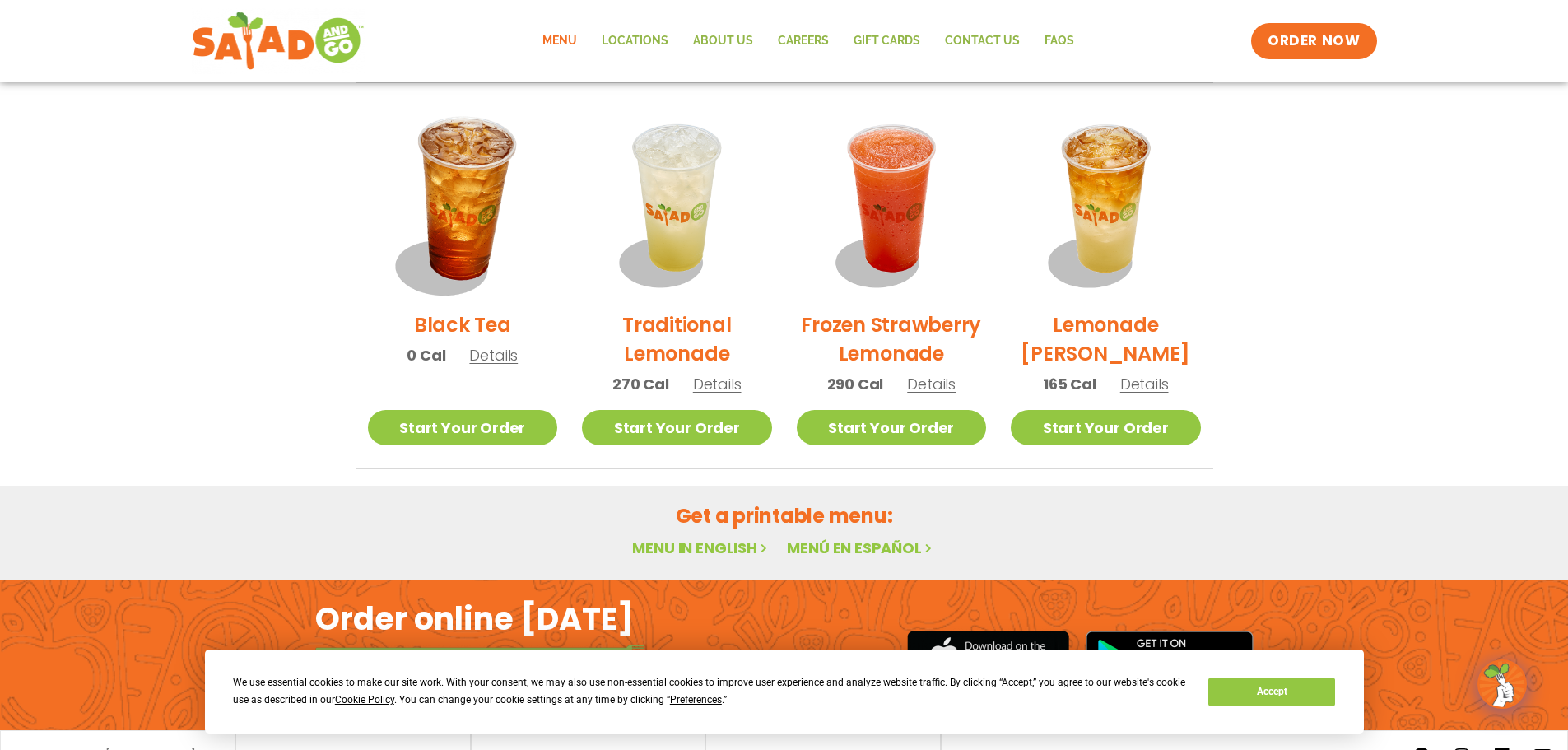
click at [454, 204] on img at bounding box center [462, 203] width 223 height 223
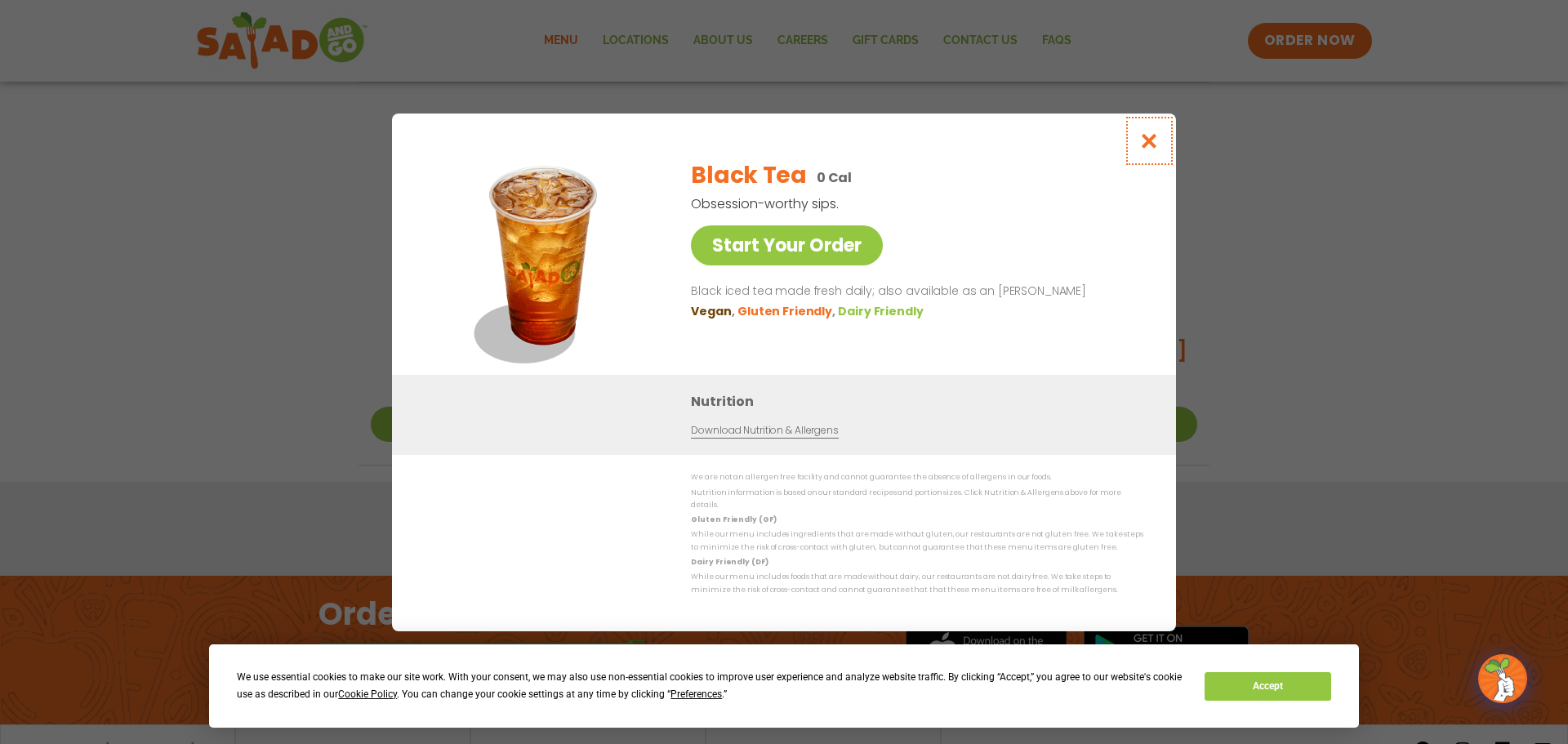
click at [1153, 149] on icon "Close modal" at bounding box center [1149, 141] width 21 height 17
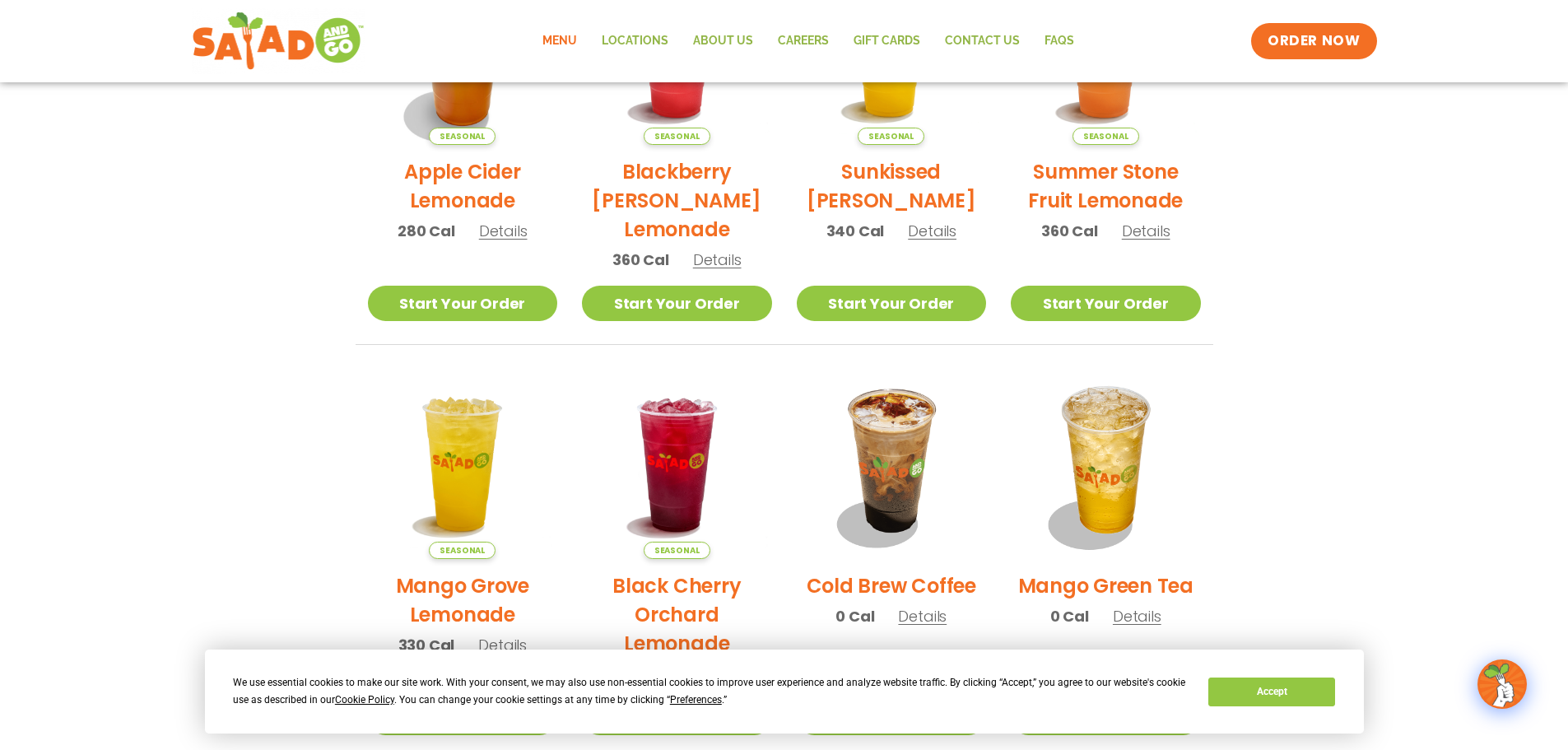
scroll to position [767, 0]
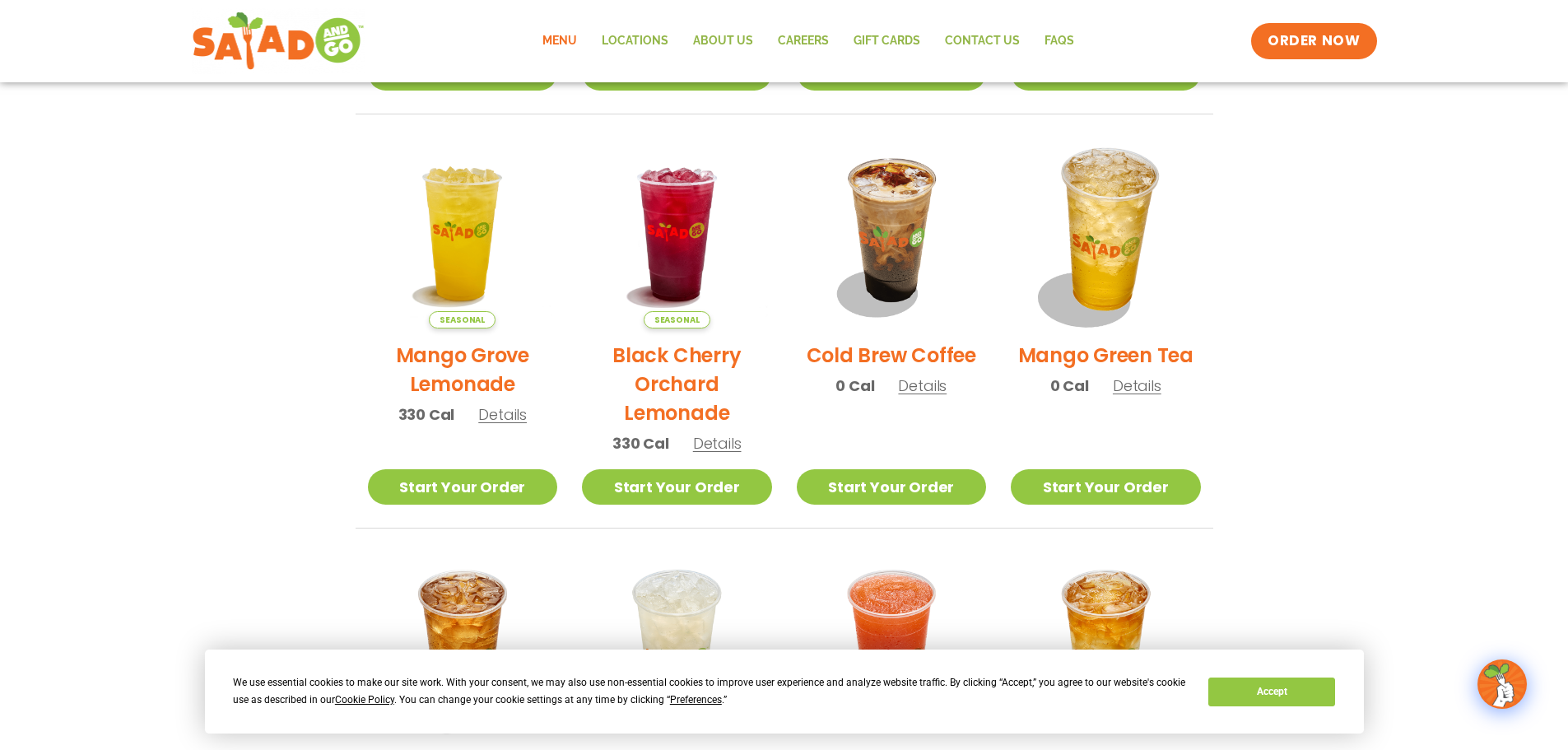
click at [1107, 257] on img at bounding box center [1105, 233] width 223 height 223
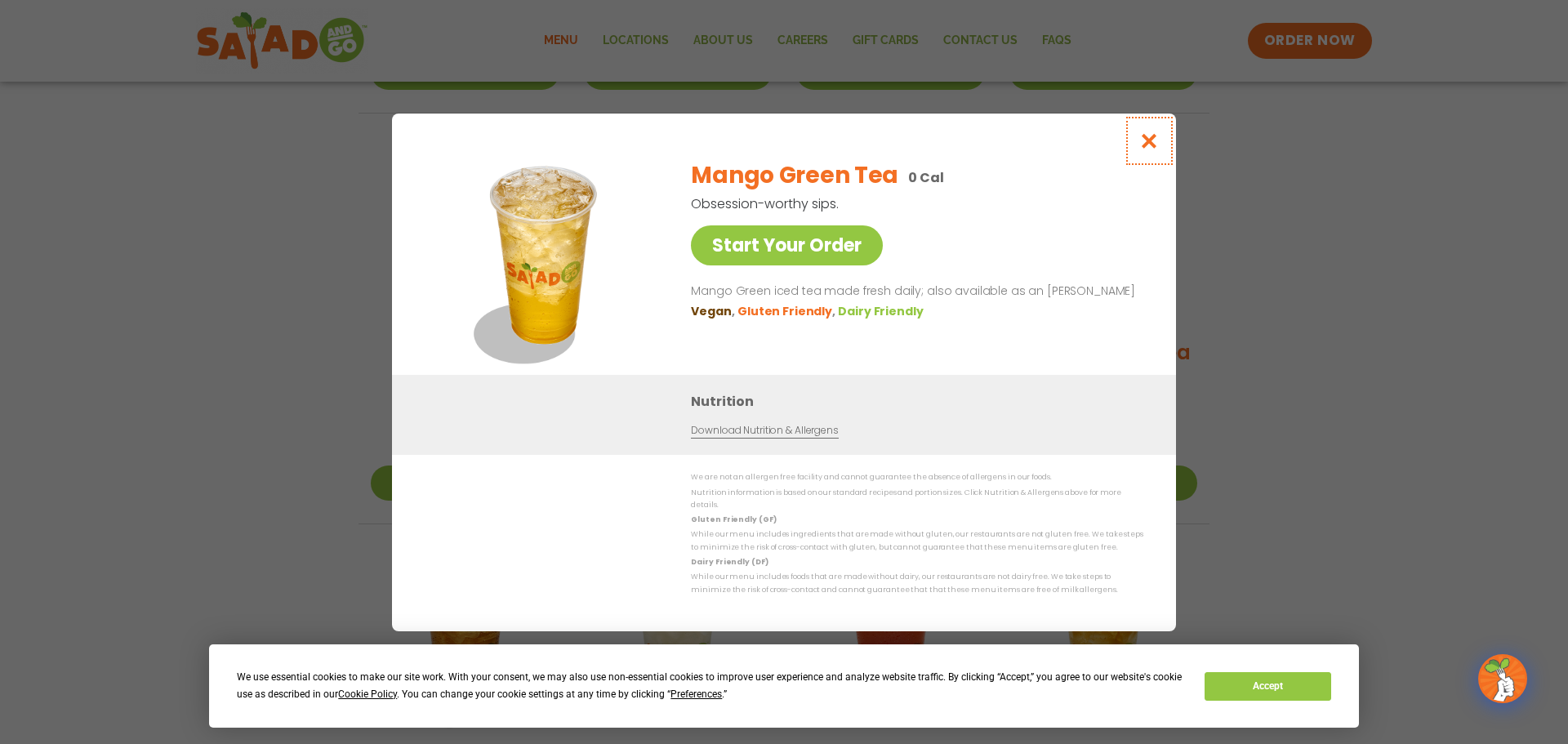
click at [1150, 149] on icon "Close modal" at bounding box center [1149, 141] width 21 height 17
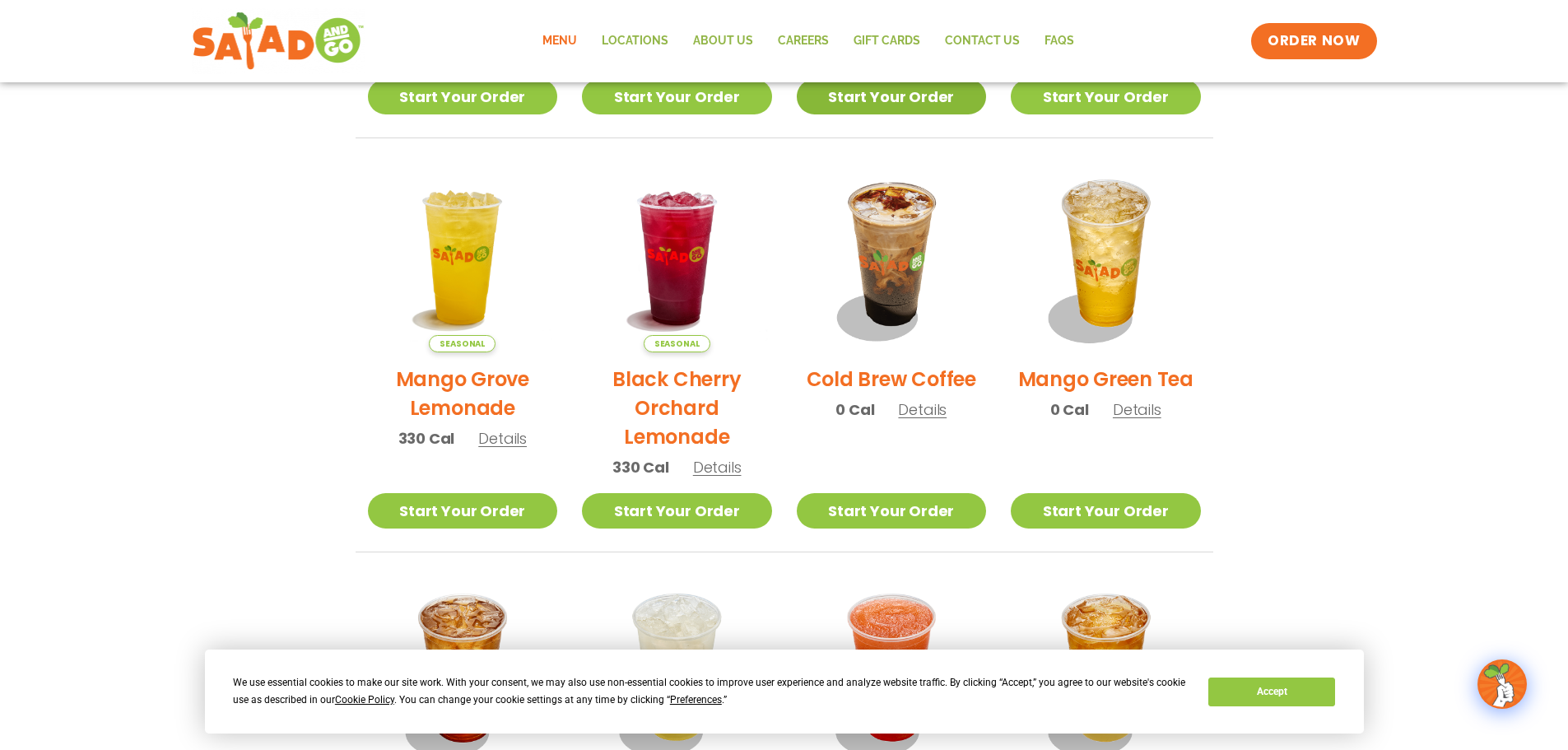
scroll to position [637, 0]
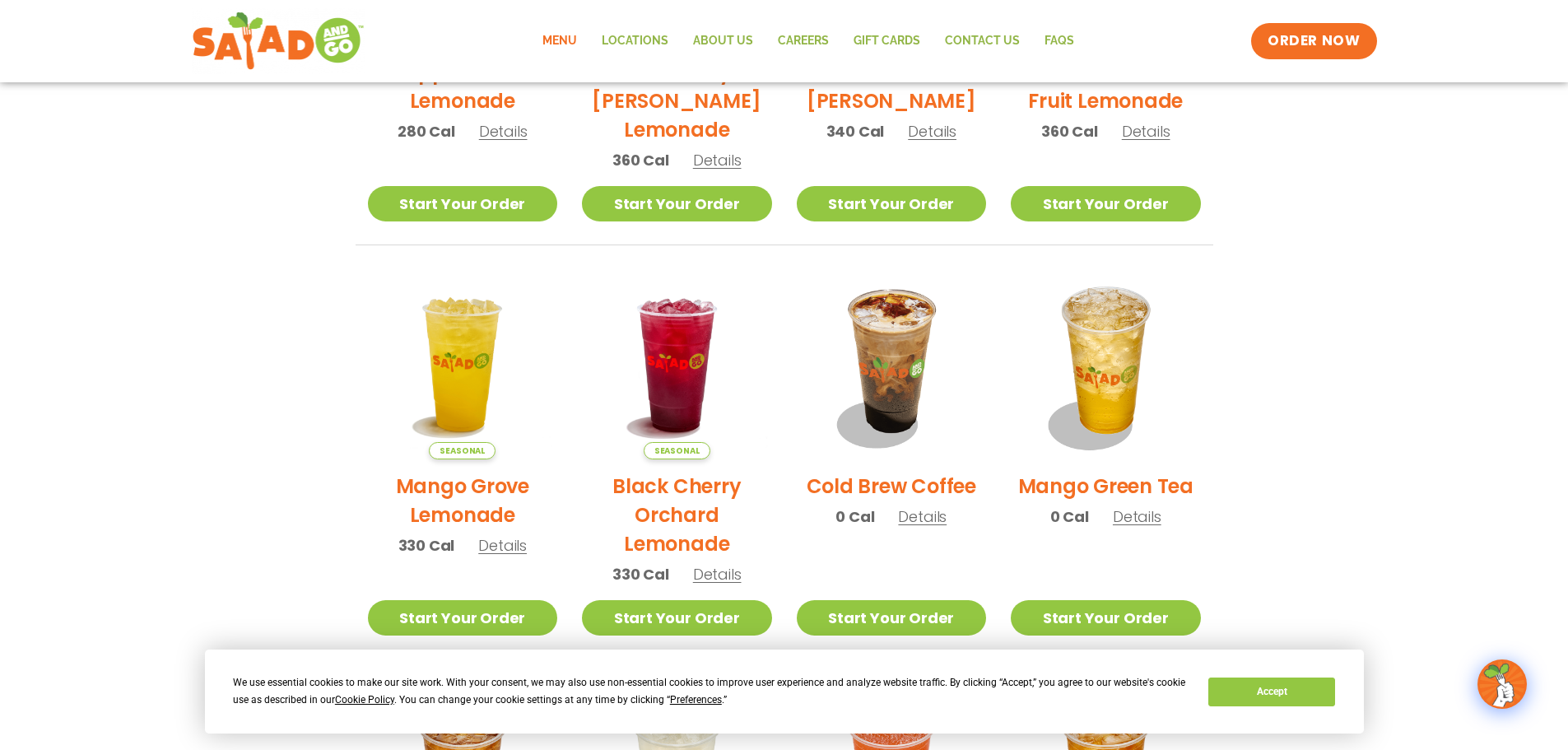
click at [577, 45] on link "Menu" at bounding box center [560, 42] width 59 height 38
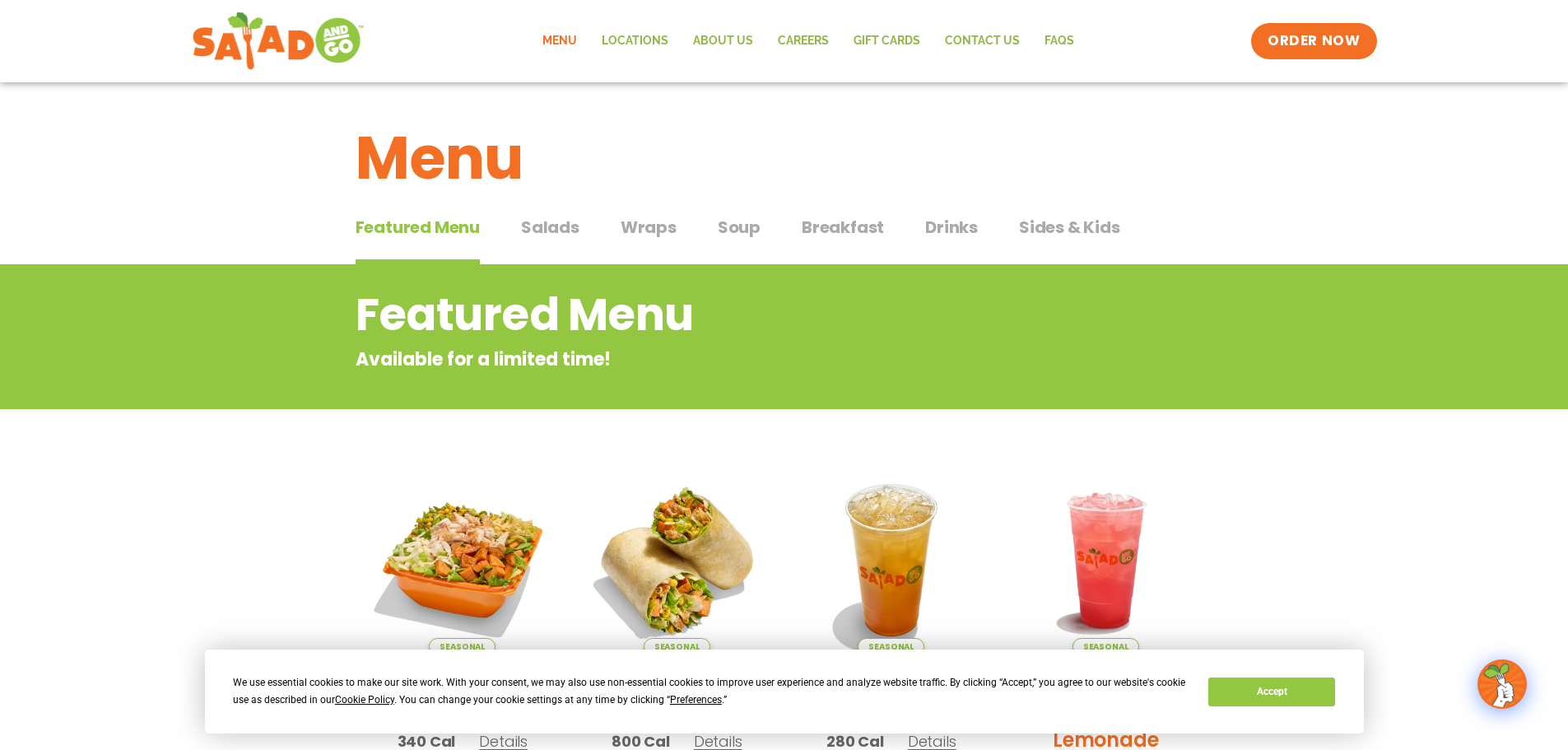
click at [546, 240] on button "Salads Salads" at bounding box center [550, 240] width 58 height 50
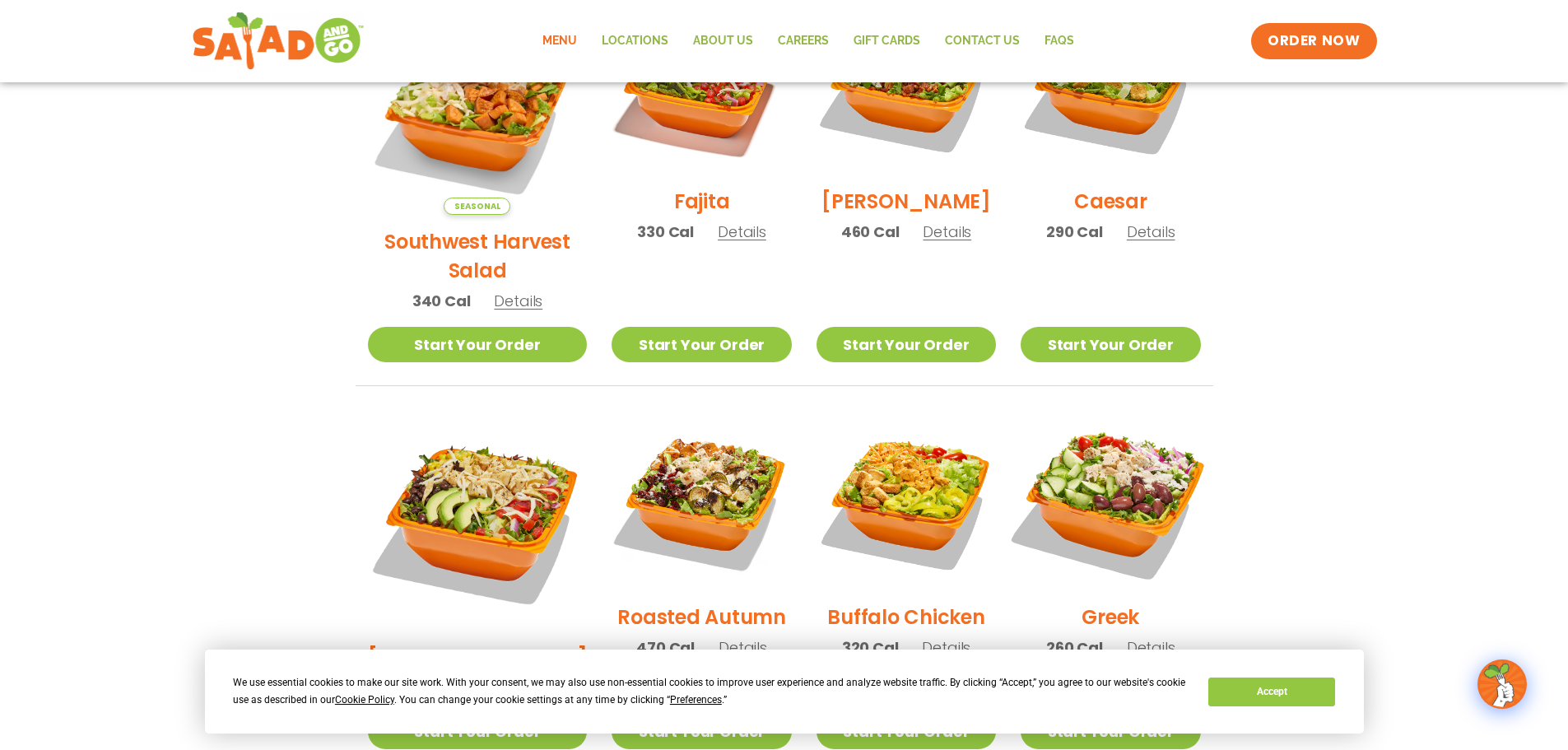
scroll to position [329, 0]
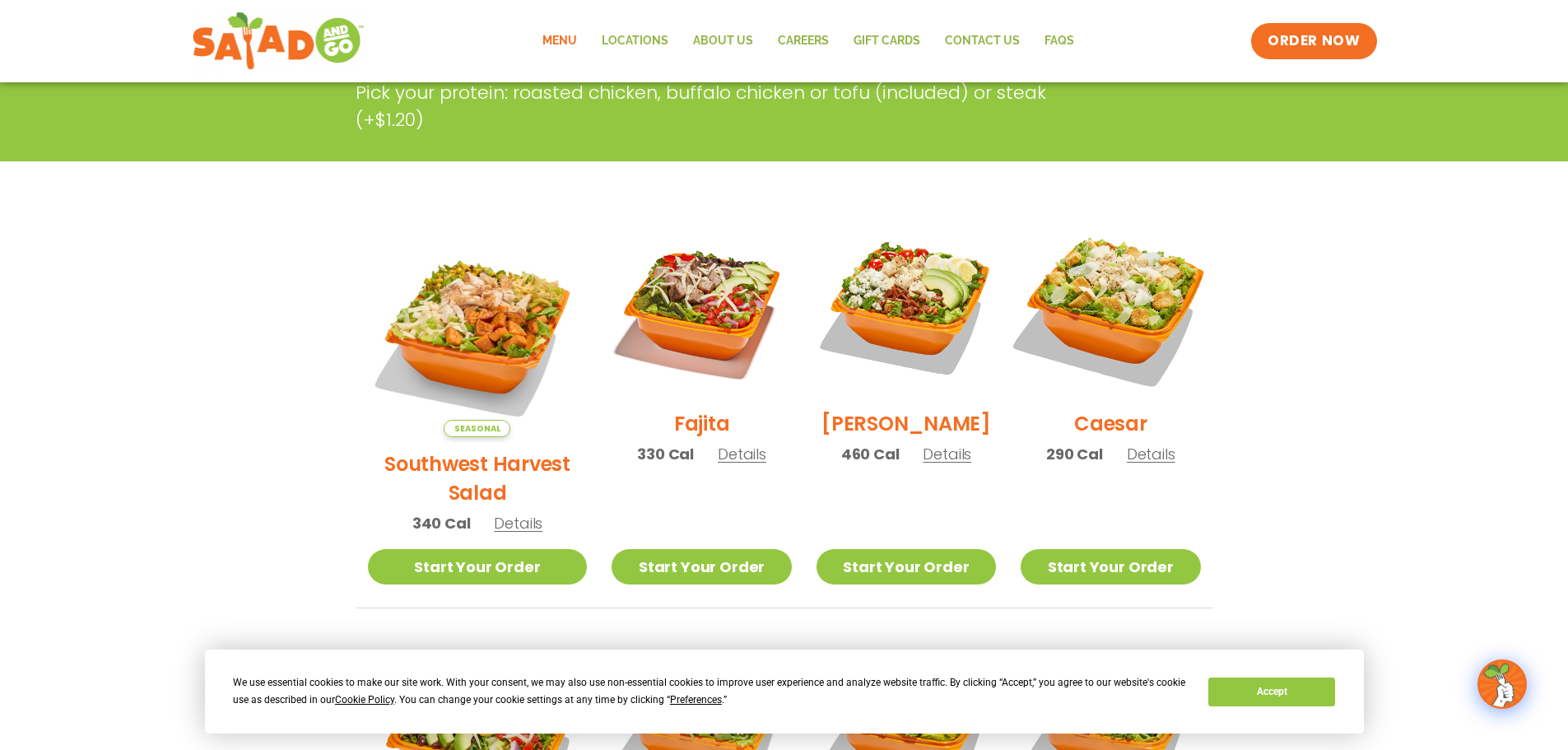
click at [1098, 341] on img at bounding box center [1110, 307] width 211 height 211
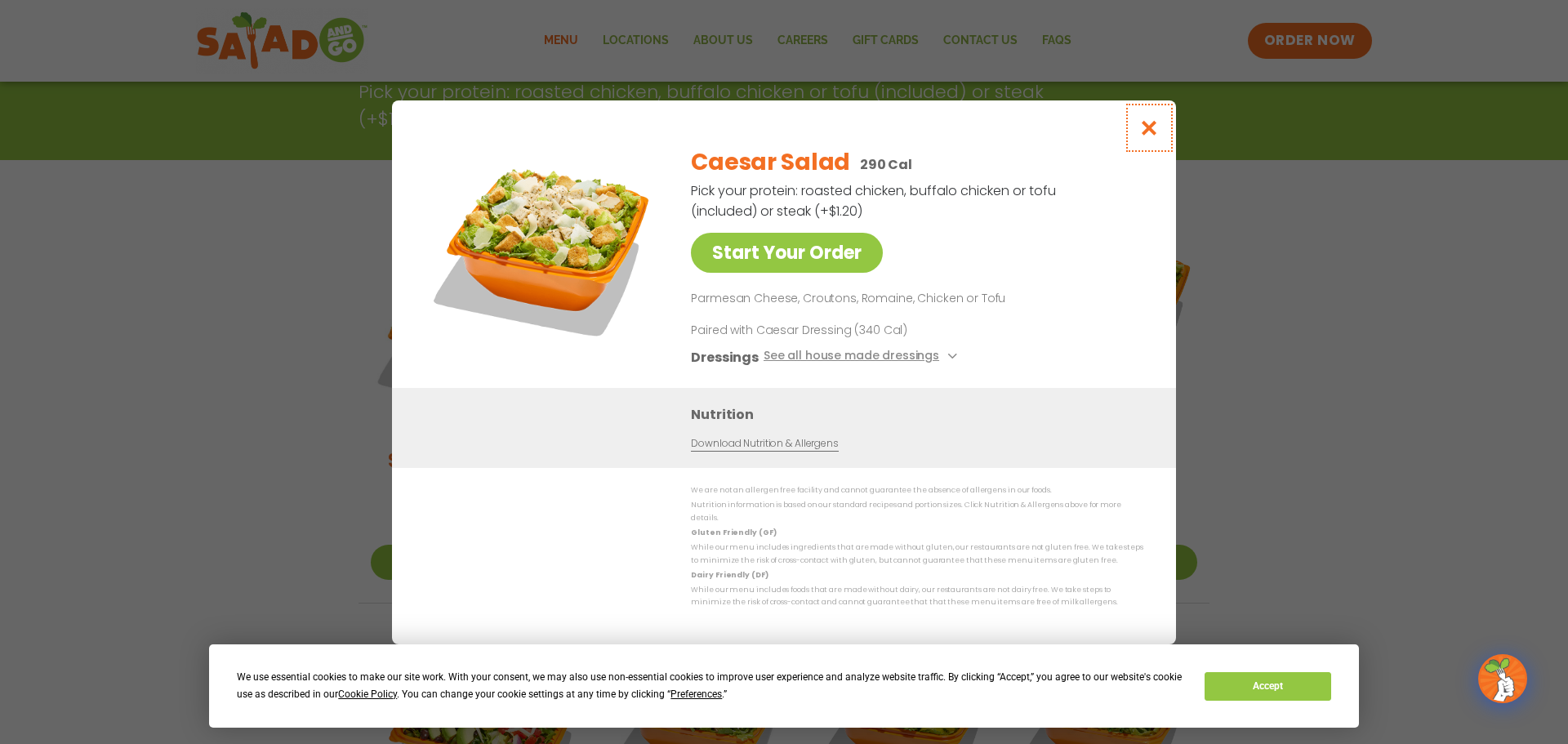
click at [1158, 129] on icon "Close modal" at bounding box center [1149, 128] width 21 height 17
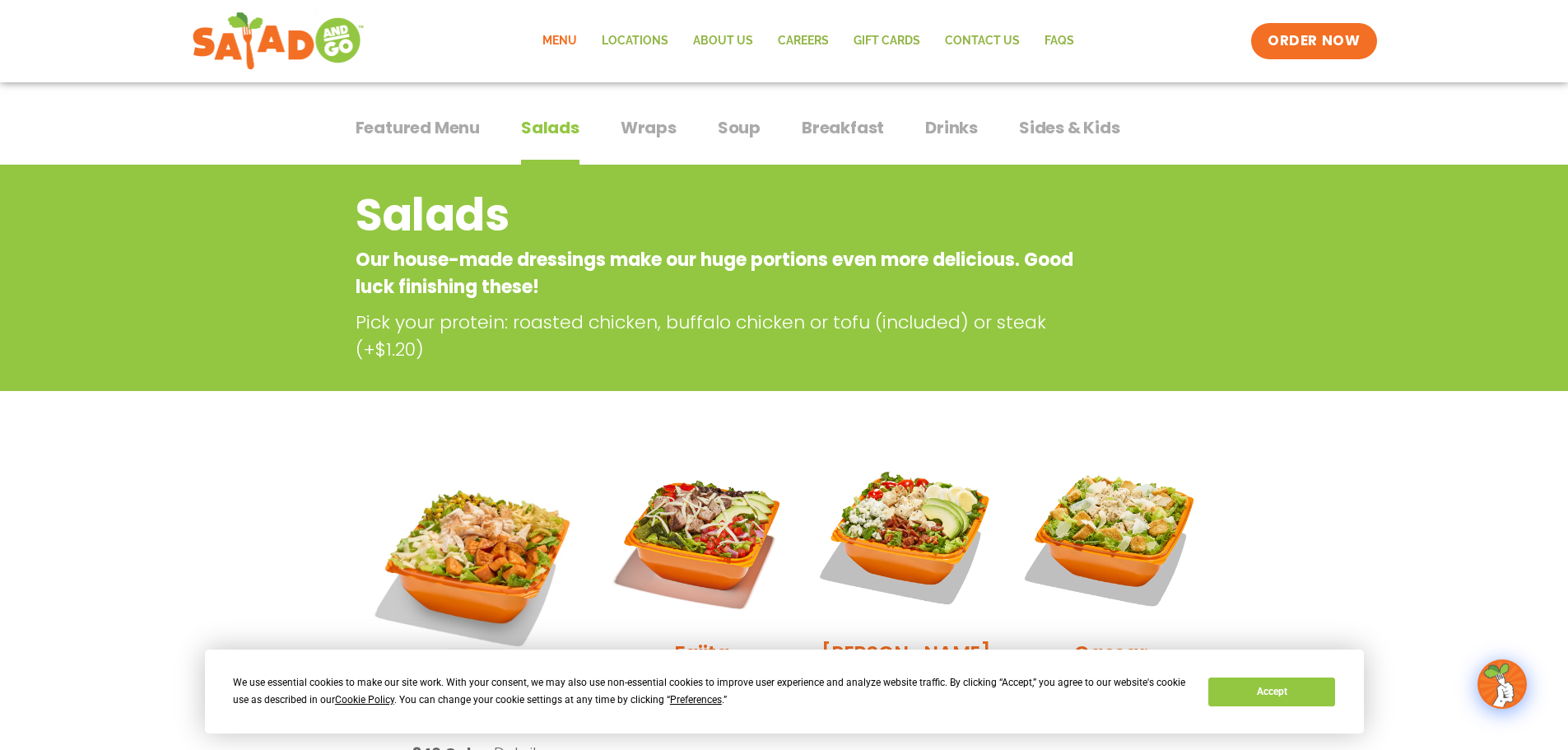
scroll to position [83, 0]
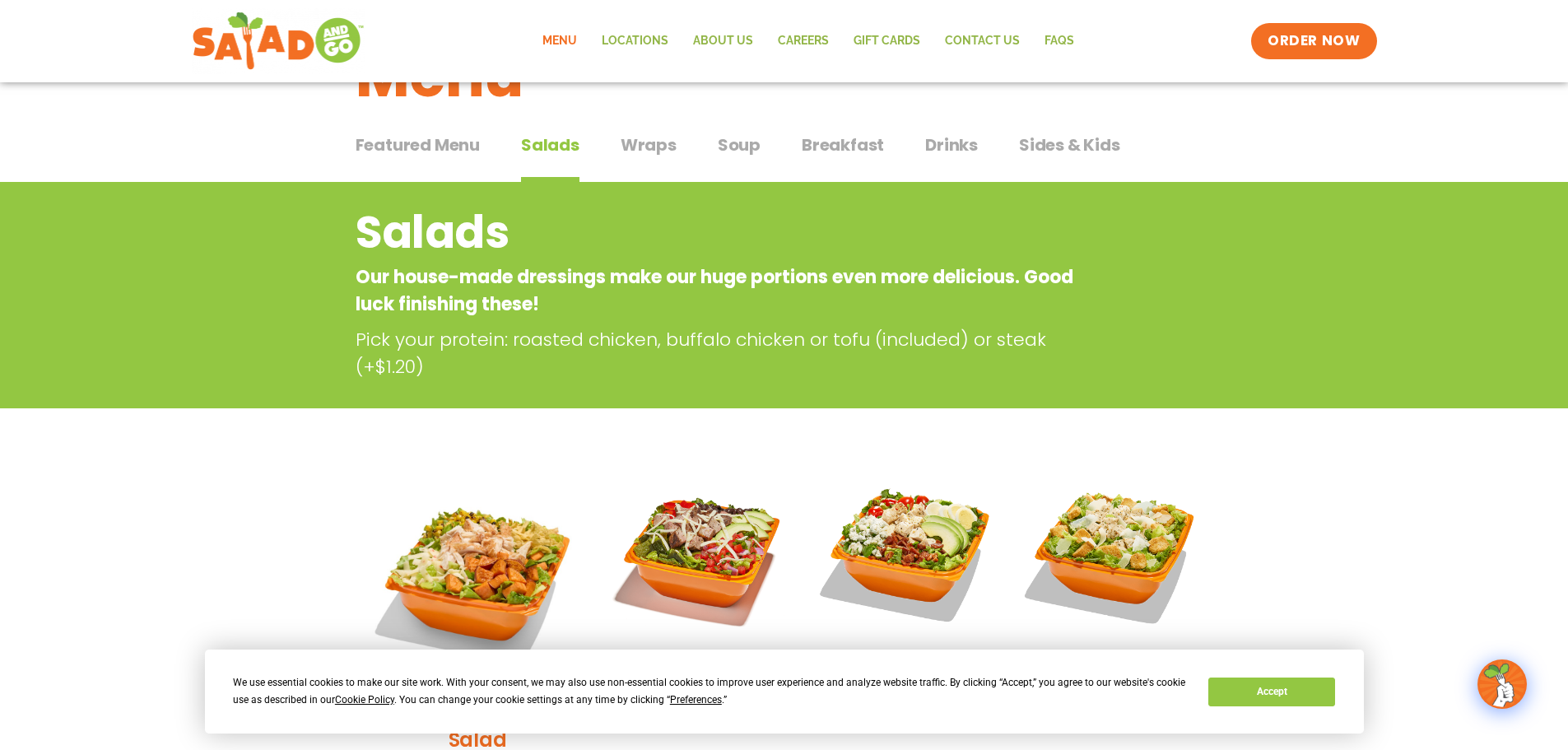
click at [638, 158] on button "Wraps Wraps" at bounding box center [648, 157] width 56 height 50
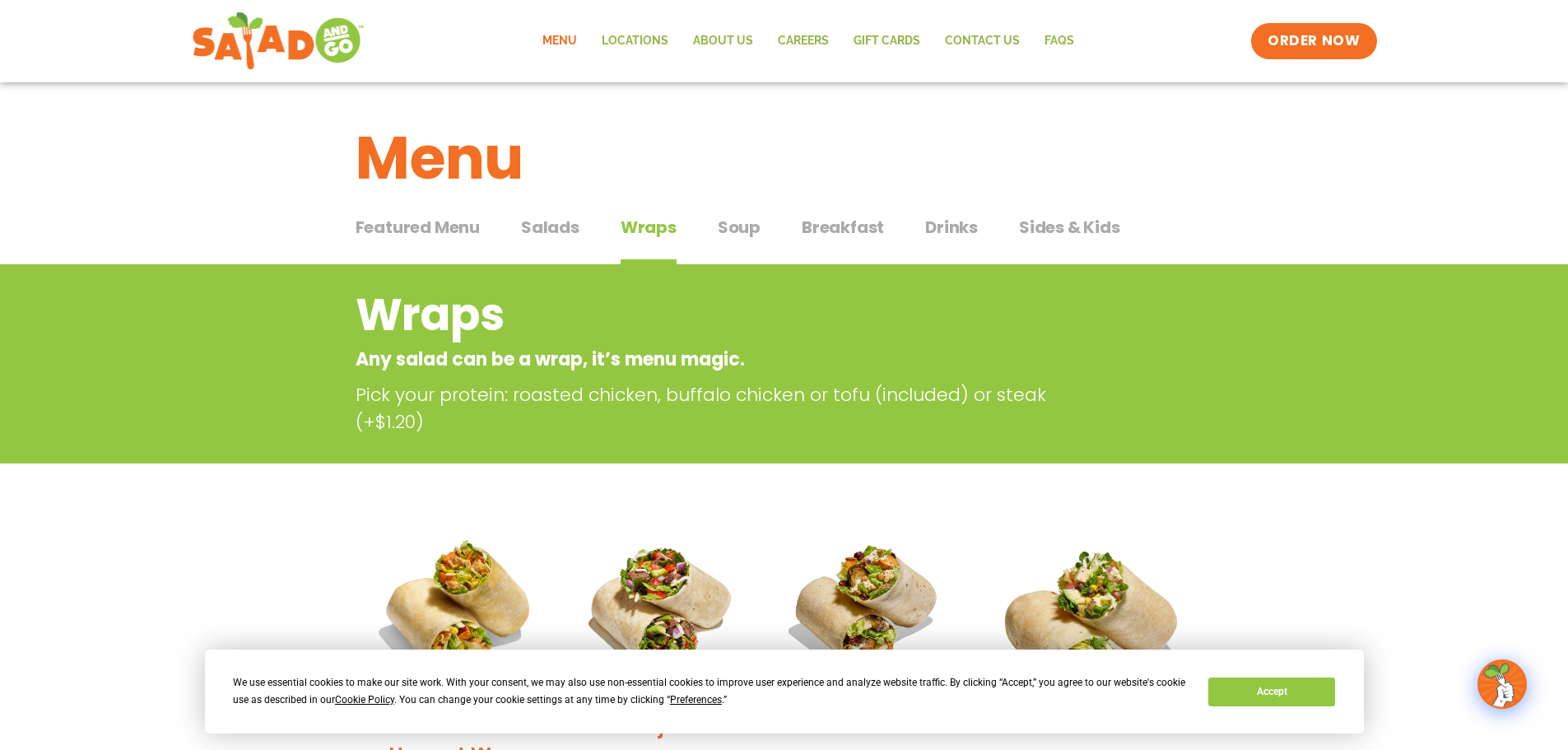
click at [725, 232] on span "Soup" at bounding box center [739, 227] width 43 height 24
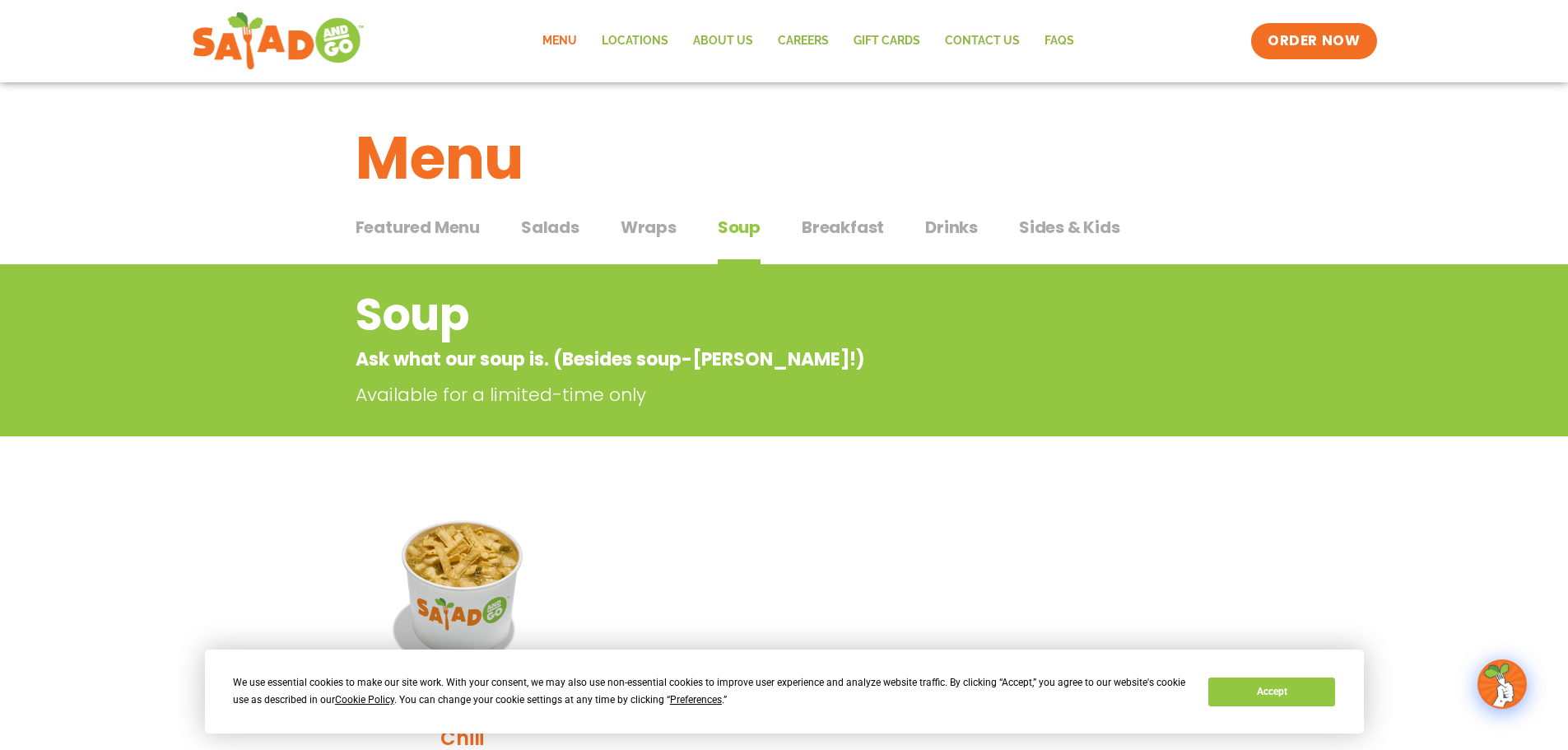
click at [828, 231] on span "Breakfast" at bounding box center [842, 227] width 83 height 24
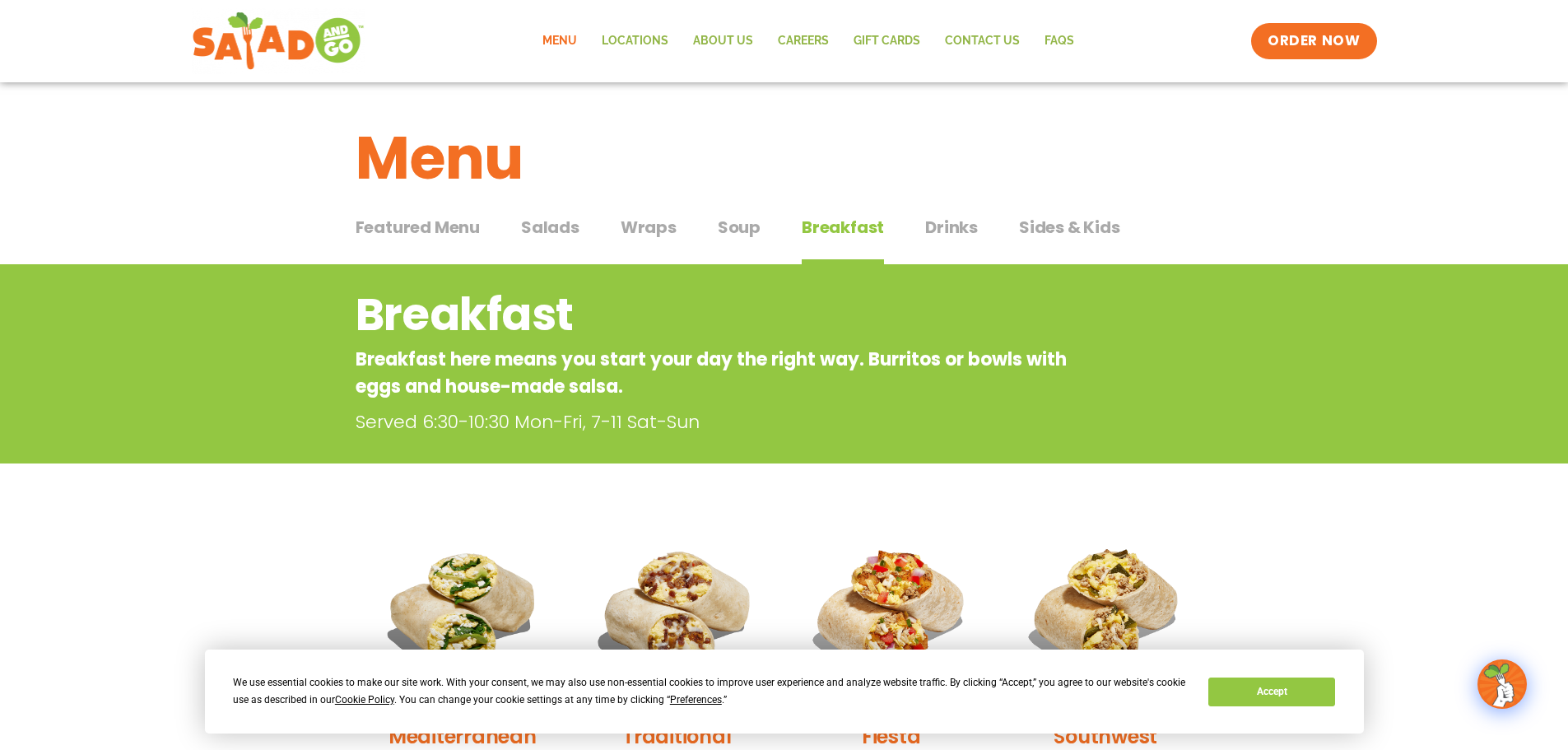
click at [652, 228] on span "Wraps" at bounding box center [648, 227] width 56 height 24
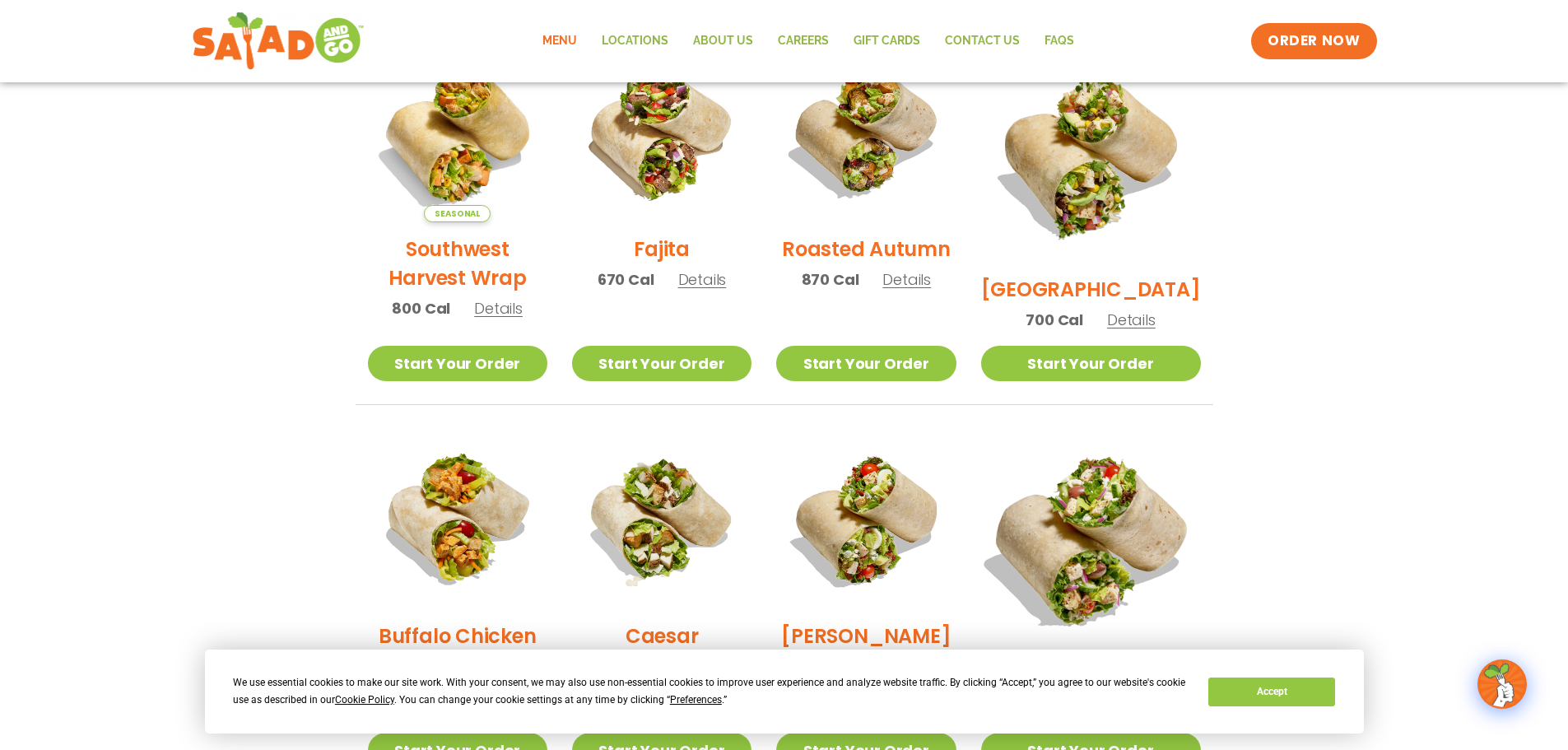
scroll to position [576, 0]
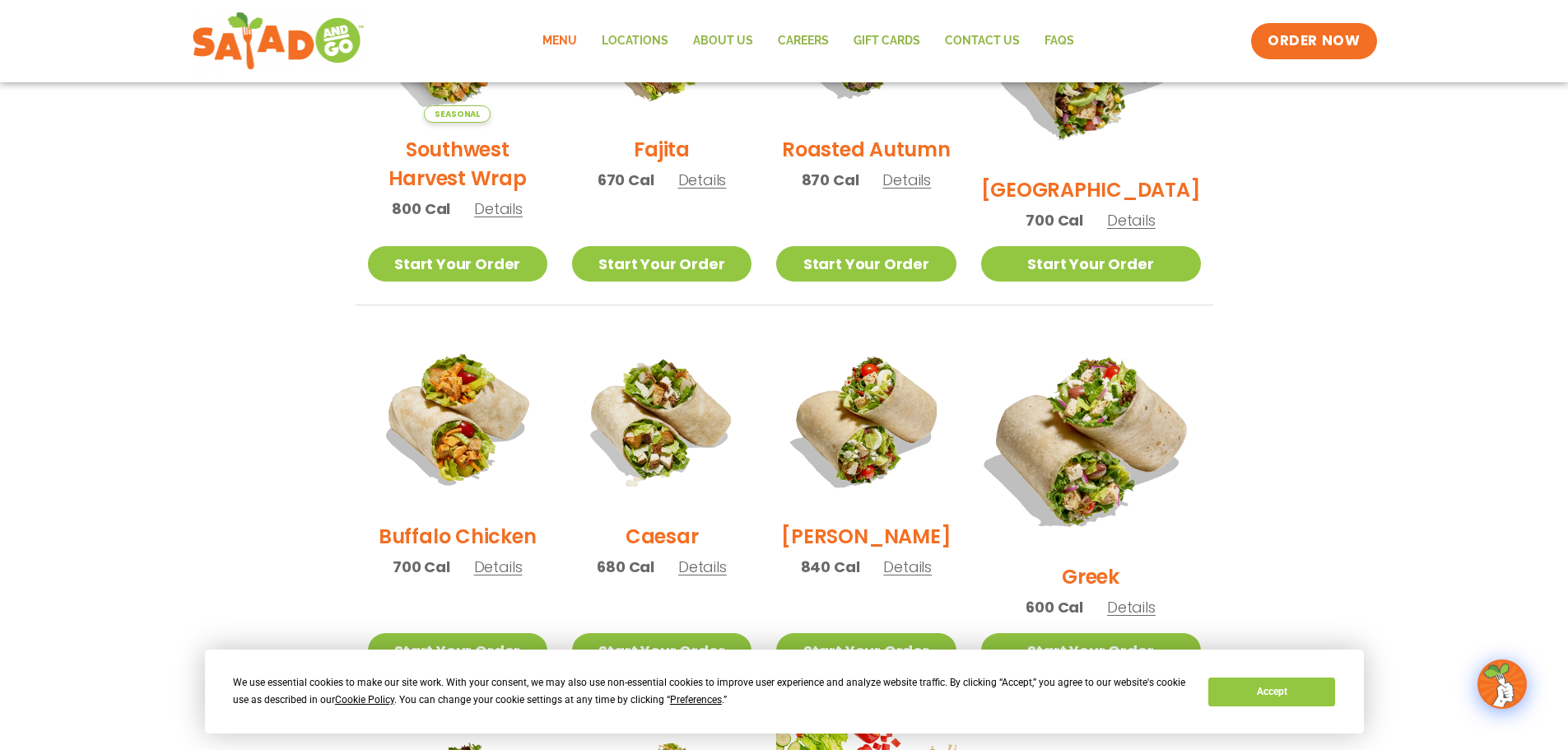
click at [1136, 470] on img at bounding box center [1090, 439] width 258 height 258
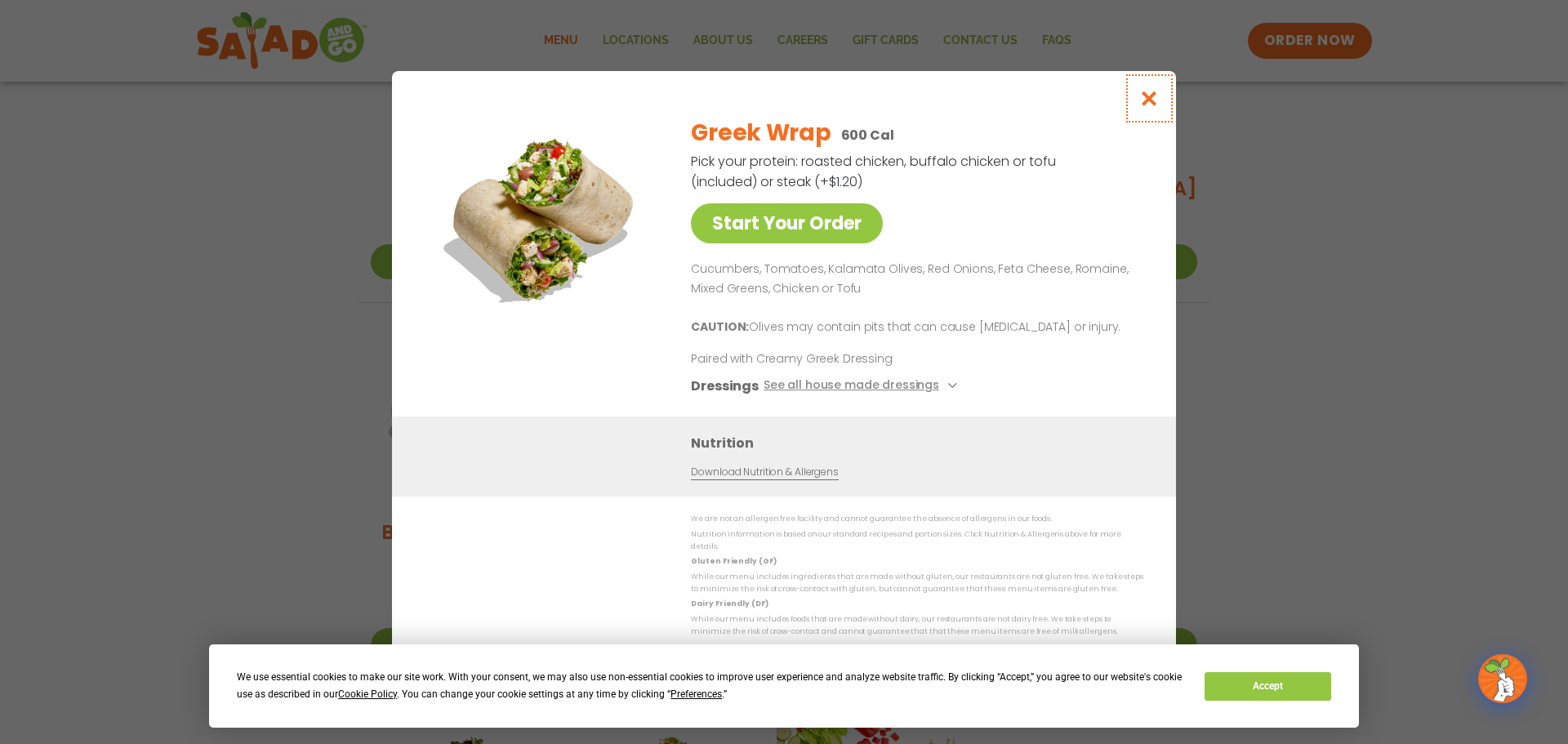
click at [1148, 106] on icon "Close modal" at bounding box center [1149, 98] width 21 height 17
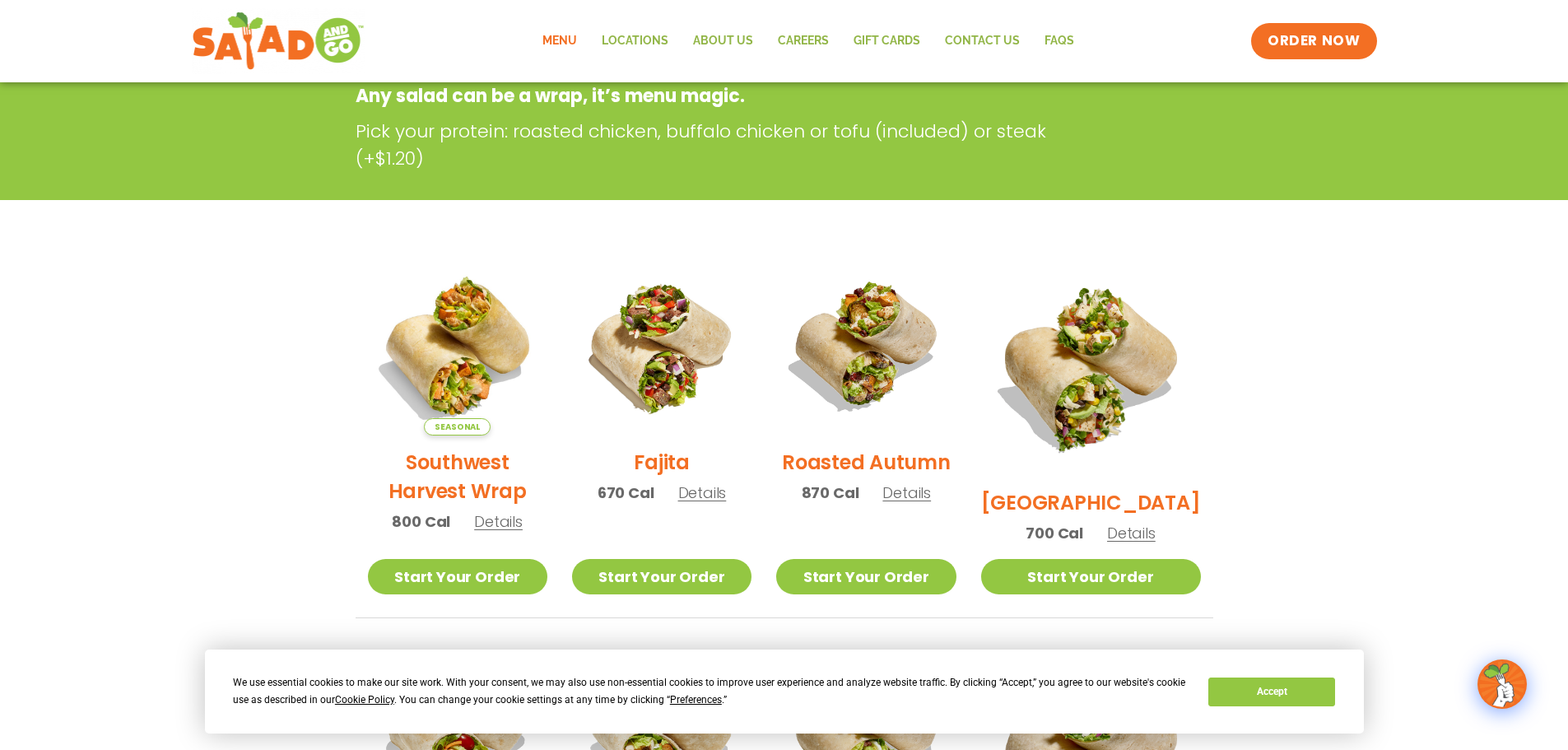
scroll to position [0, 0]
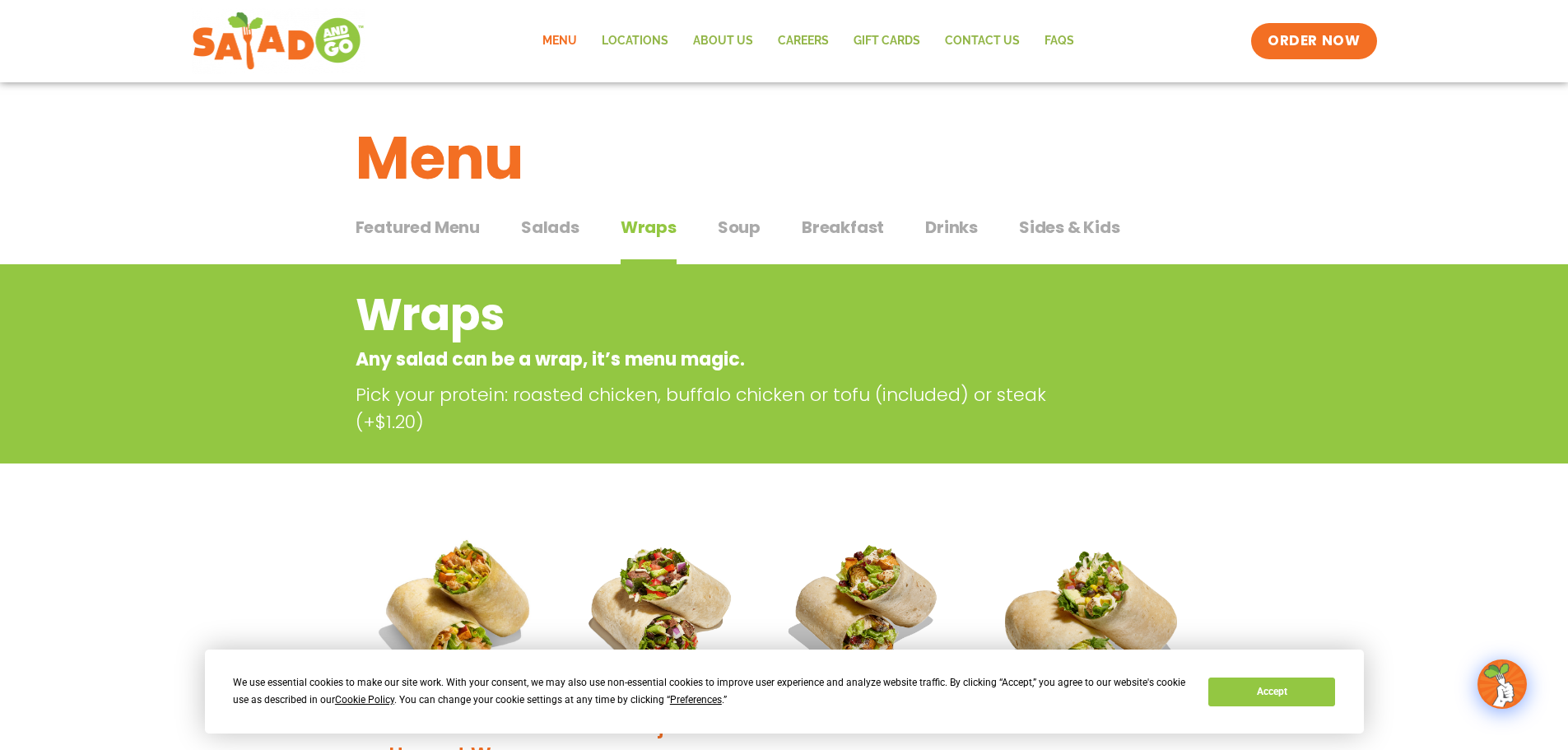
click at [574, 244] on button "Salads Salads" at bounding box center [550, 240] width 58 height 50
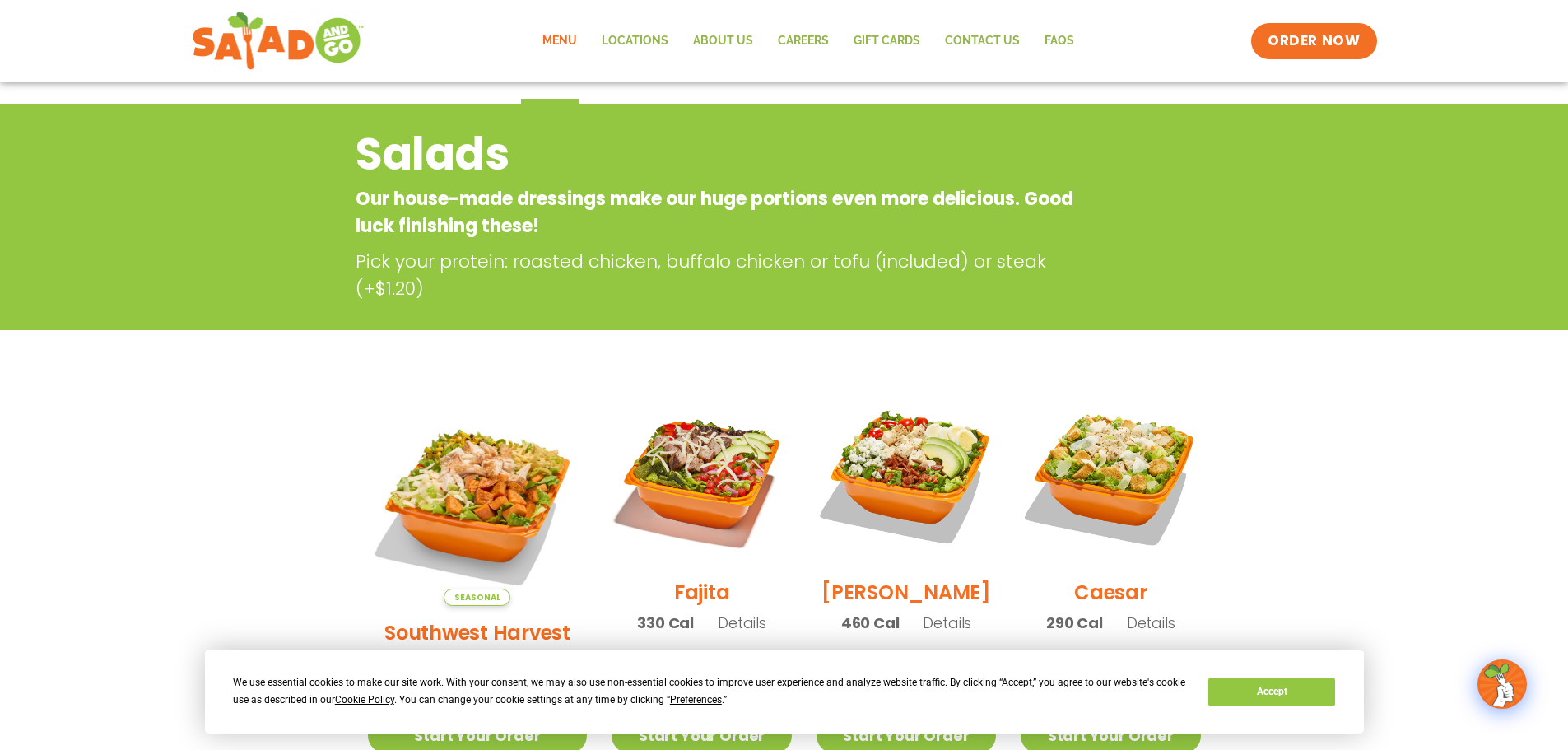
scroll to position [412, 0]
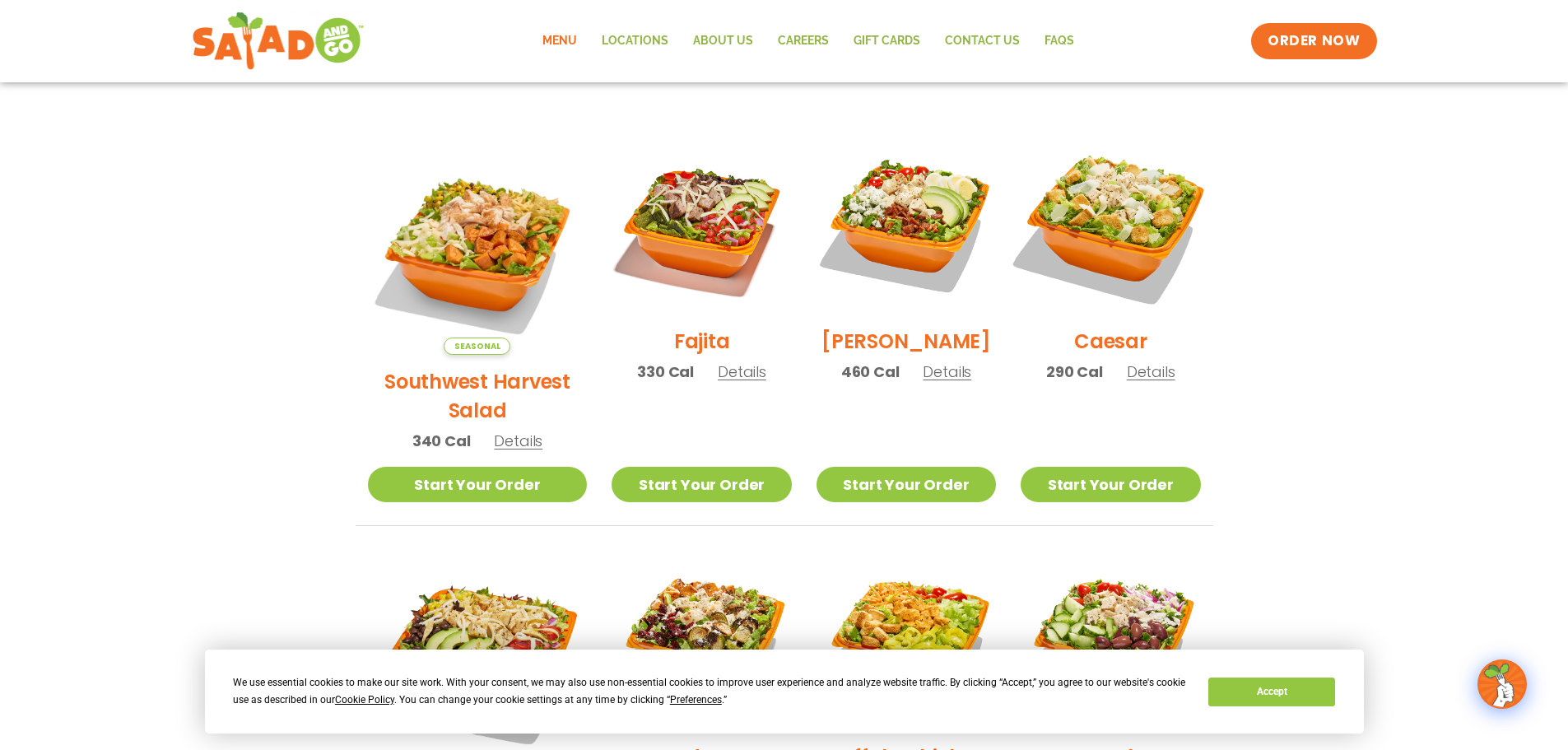
click at [1115, 261] on img at bounding box center [1110, 224] width 211 height 211
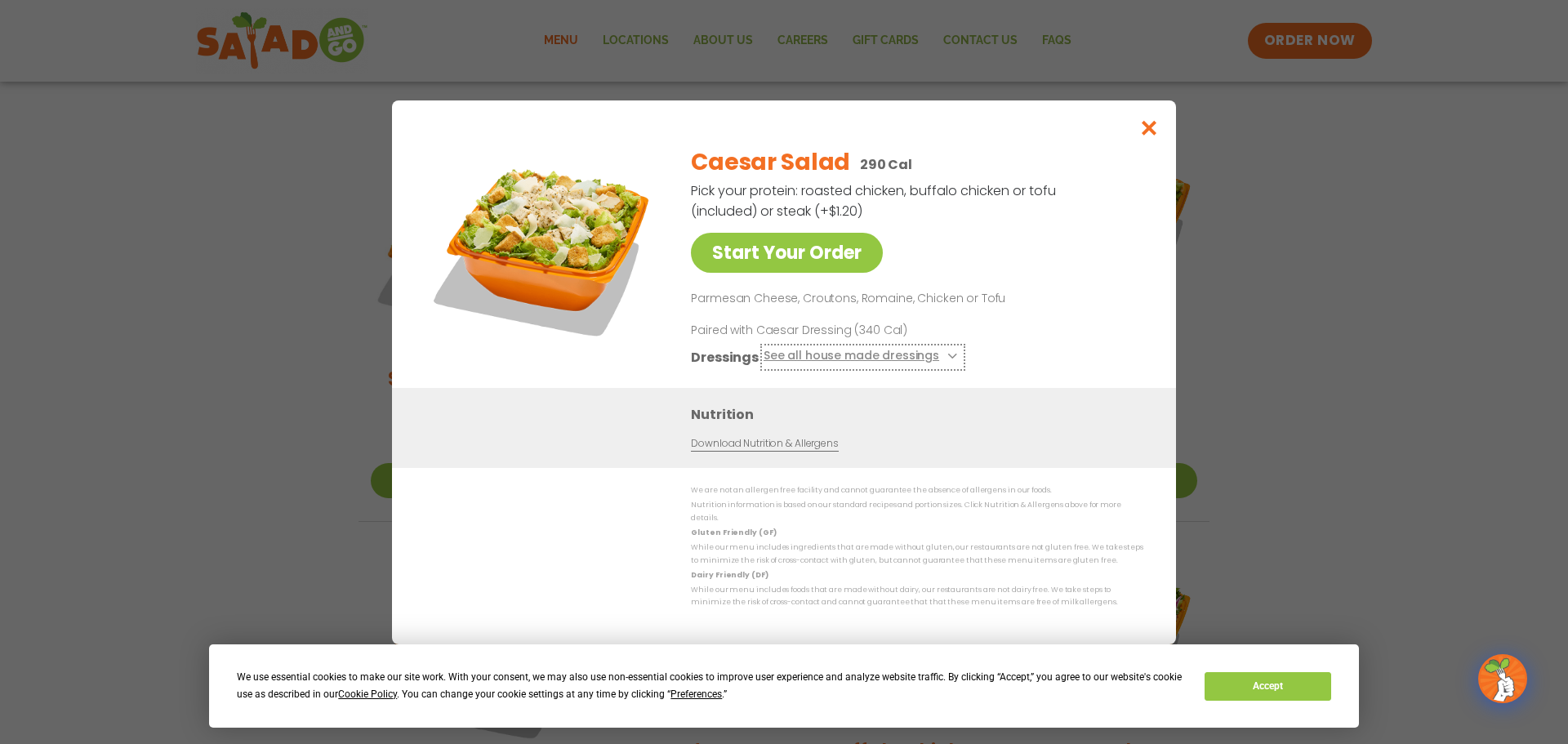
click at [925, 365] on button "See all house made dressings" at bounding box center [863, 356] width 199 height 21
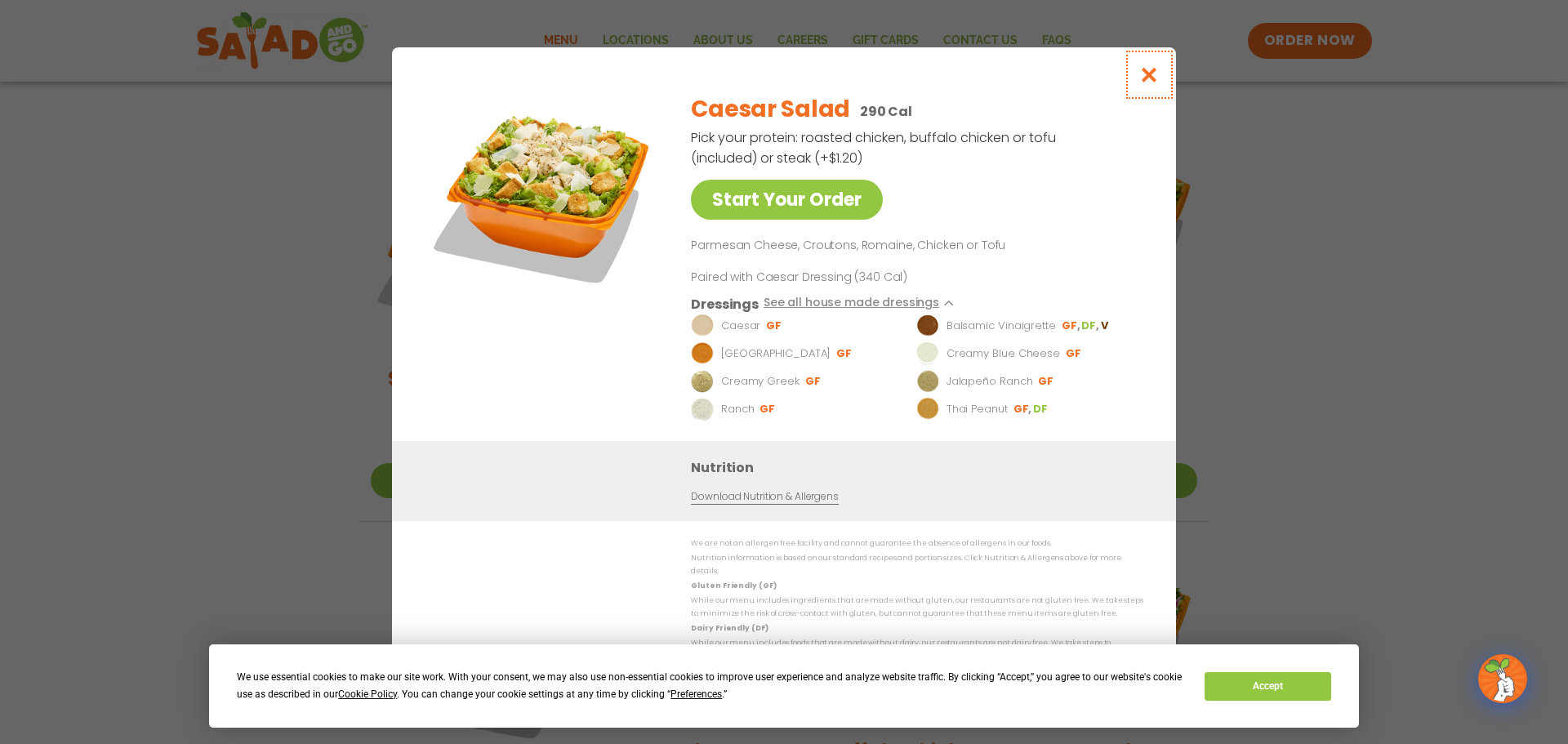
click at [1144, 82] on icon "Close modal" at bounding box center [1149, 75] width 21 height 17
